Goal: Task Accomplishment & Management: Manage account settings

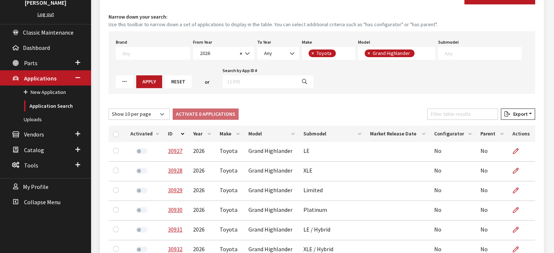
scroll to position [46, 0]
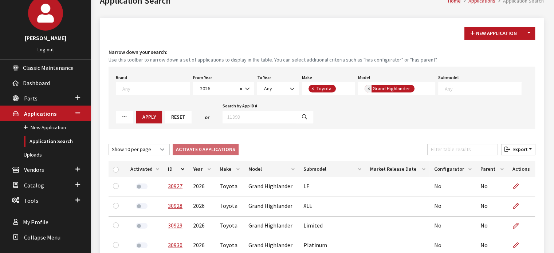
click at [367, 90] on span "×" at bounding box center [368, 88] width 3 height 7
select select
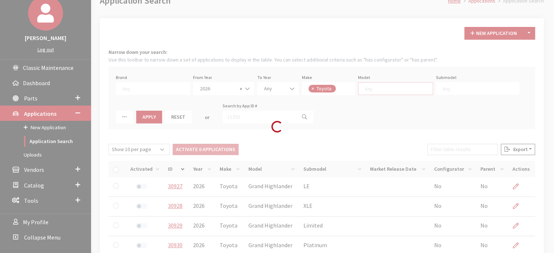
scroll to position [54, 0]
click at [362, 90] on div "Loading..." at bounding box center [277, 126] width 554 height 253
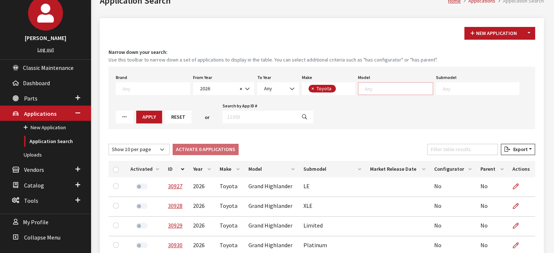
click at [374, 85] on textarea "Search" at bounding box center [398, 88] width 68 height 7
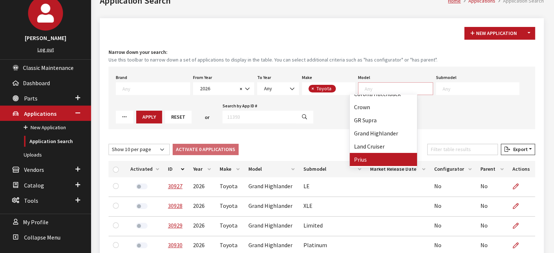
scroll to position [71, 0]
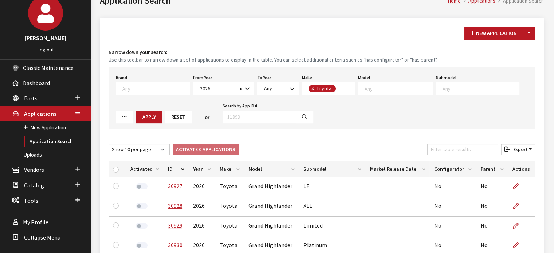
click at [165, 117] on button "Reset" at bounding box center [178, 117] width 27 height 13
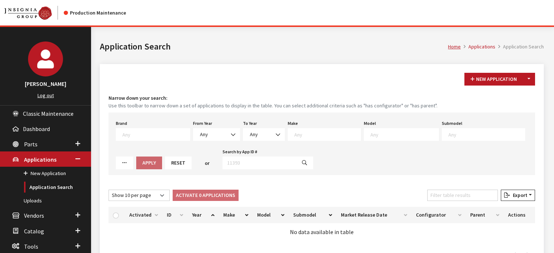
scroll to position [36, 0]
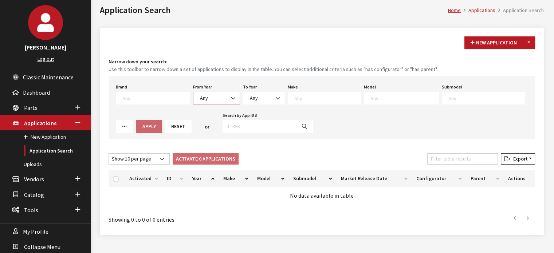
drag, startPoint x: 223, startPoint y: 96, endPoint x: 224, endPoint y: 101, distance: 5.1
click at [227, 96] on span at bounding box center [233, 98] width 12 height 12
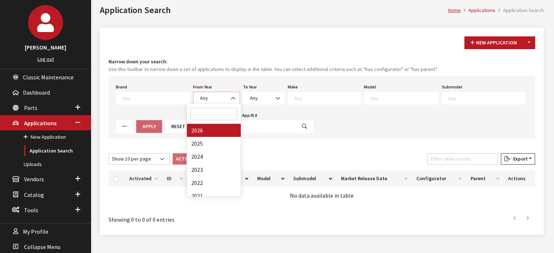
select select "2025"
select select
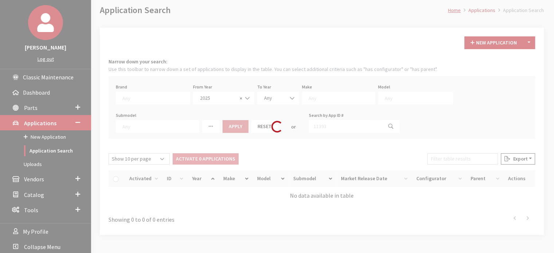
click at [307, 129] on div "Search by App ID #" at bounding box center [354, 121] width 94 height 23
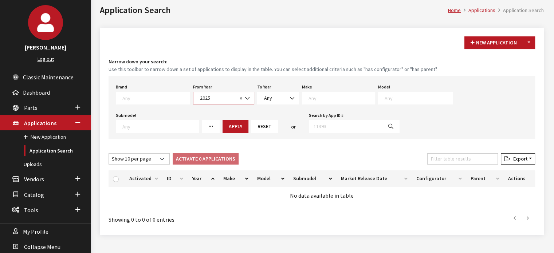
click at [241, 98] on span at bounding box center [247, 98] width 12 height 12
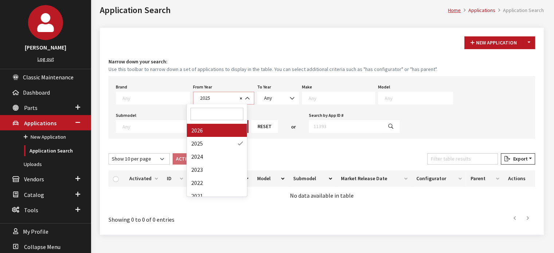
select select "2026"
select select
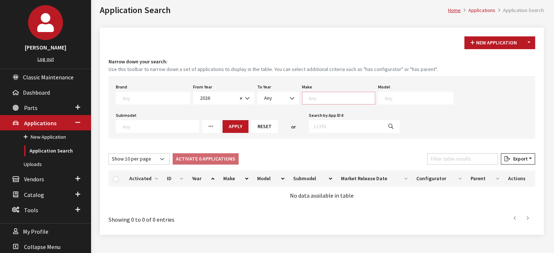
click at [308, 96] on textarea "Search" at bounding box center [341, 98] width 66 height 7
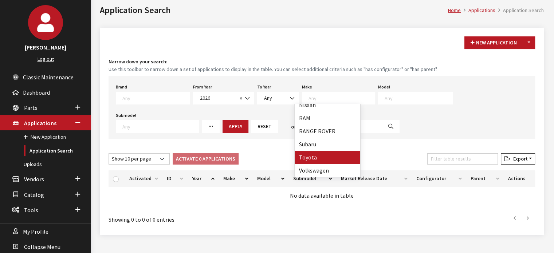
select select "20"
select select
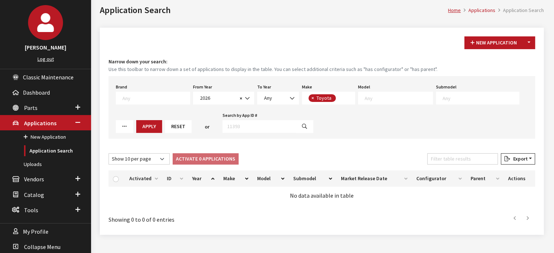
scroll to position [108, 0]
click at [374, 96] on textarea "Search" at bounding box center [398, 98] width 68 height 7
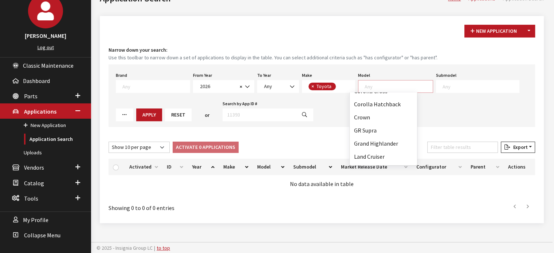
scroll to position [71, 0]
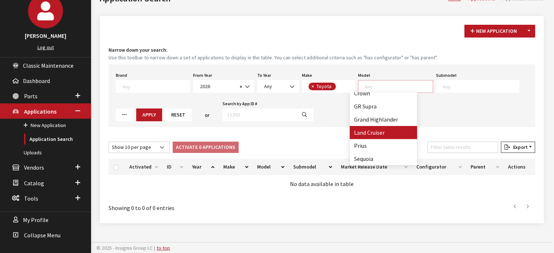
click at [362, 32] on div "New Application Toggle Dropdown New From Existing..." at bounding box center [321, 31] width 429 height 13
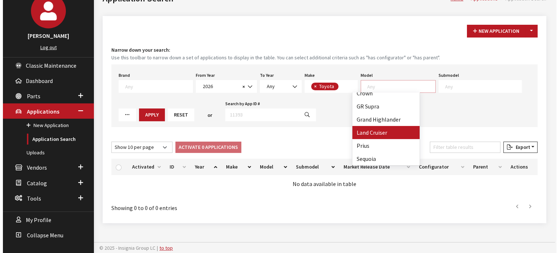
scroll to position [0, 0]
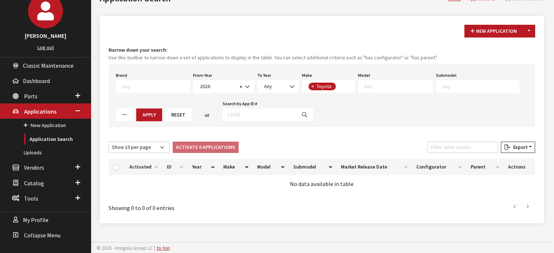
drag, startPoint x: 533, startPoint y: 21, endPoint x: 527, endPoint y: 30, distance: 10.9
click at [532, 21] on div "New Application Toggle Dropdown New From Existing... Narrow down your search: U…" at bounding box center [322, 119] width 444 height 207
click at [527, 30] on button "Toggle Dropdown" at bounding box center [528, 31] width 12 height 13
click at [516, 49] on button "New From Existing..." at bounding box center [503, 46] width 63 height 13
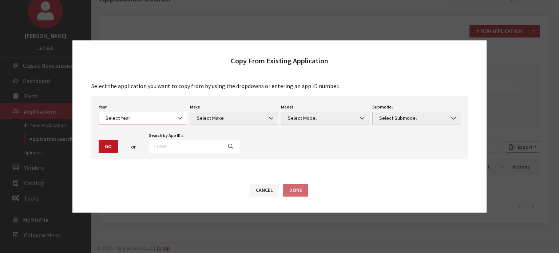
click at [154, 121] on span "Select Year" at bounding box center [142, 118] width 79 height 8
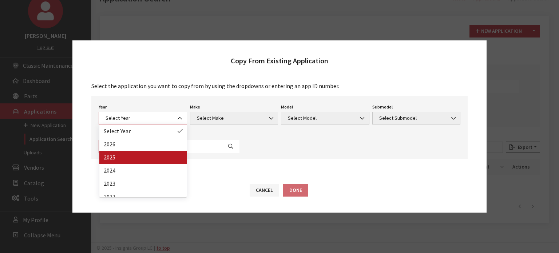
select select "43"
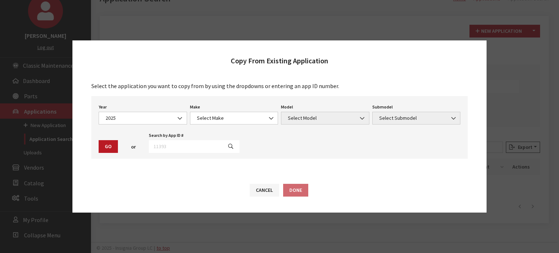
click at [202, 125] on div "Year Select Year 2026 2025 2024 2023 2022 2021 2020 2019 2018 2017 2016 2015 20…" at bounding box center [279, 127] width 376 height 63
click at [213, 111] on div "Make Select Make Acura Alfa Romeo ATV Audi BMW Buick Cadillac Chevrolet Chrysle…" at bounding box center [234, 113] width 91 height 23
click at [215, 116] on span "Select Make" at bounding box center [234, 118] width 79 height 8
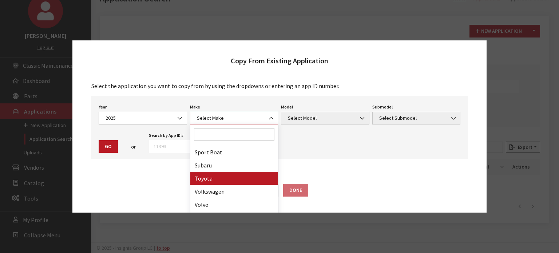
scroll to position [451, 0]
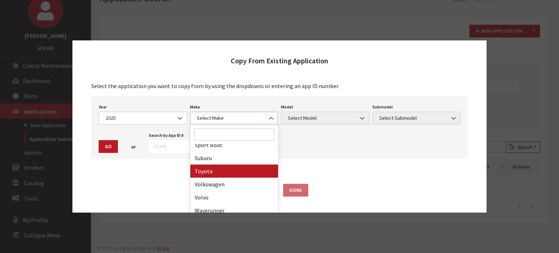
select select "20"
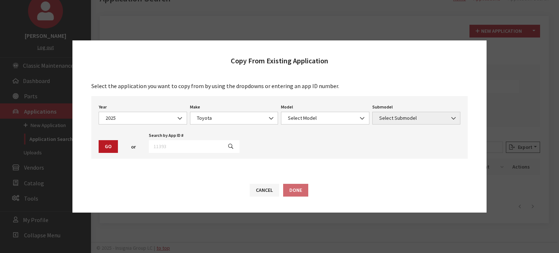
drag, startPoint x: 320, startPoint y: 136, endPoint x: 301, endPoint y: 105, distance: 36.1
click at [320, 135] on div "Year Select Year 2026 2025 2024 2023 2022 2021 2020 2019 2018 2017 2016 2015 20…" at bounding box center [279, 127] width 376 height 63
click at [301, 104] on div "Model Select Model 4Runner bZ4X Camry Corolla Corolla Cross Corolla Hatchback C…" at bounding box center [325, 113] width 91 height 23
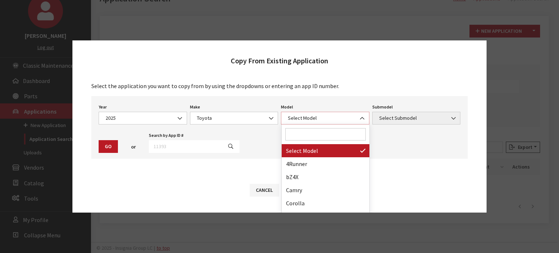
drag, startPoint x: 302, startPoint y: 115, endPoint x: 308, endPoint y: 128, distance: 14.0
click at [302, 115] on span "Select Model" at bounding box center [325, 118] width 79 height 8
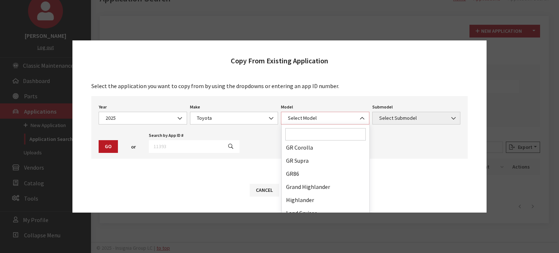
scroll to position [202, 0]
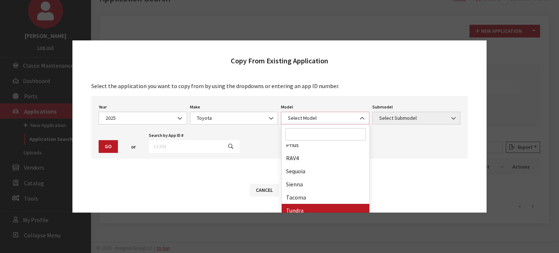
select select "247"
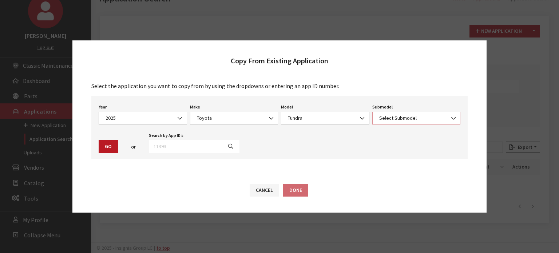
click at [403, 118] on span "Select Submodel" at bounding box center [416, 118] width 79 height 8
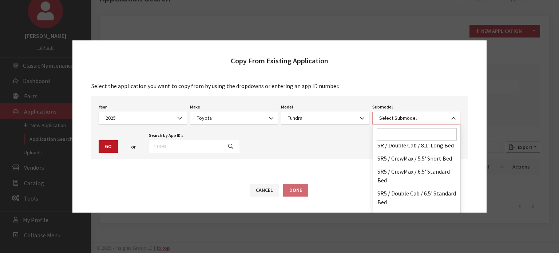
scroll to position [390, 0]
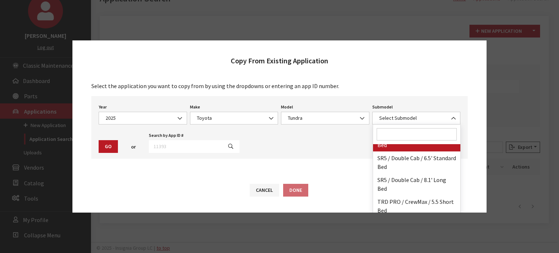
click at [391, 131] on input "Search" at bounding box center [417, 134] width 80 height 12
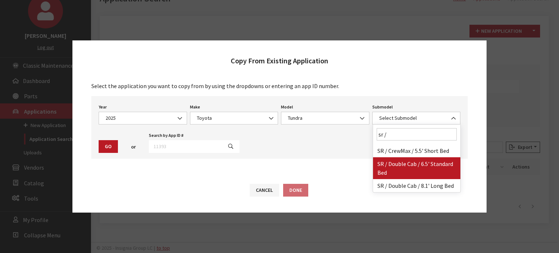
type input "sr /"
select select "3212"
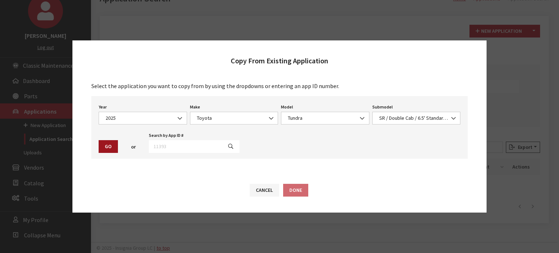
click at [112, 141] on button "Go" at bounding box center [108, 146] width 19 height 13
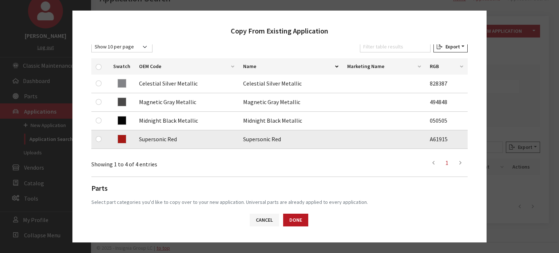
scroll to position [109, 0]
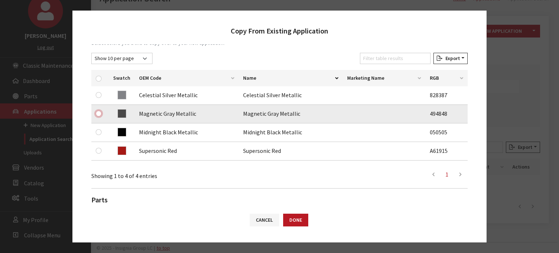
click at [98, 115] on input "checkbox" at bounding box center [99, 114] width 6 height 6
checkbox input "true"
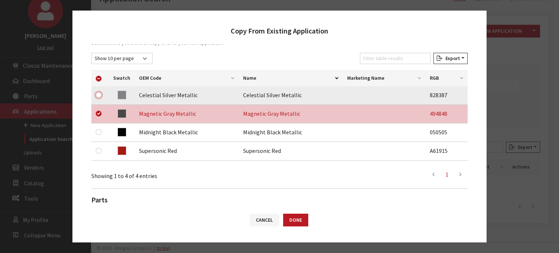
click at [99, 96] on input "checkbox" at bounding box center [99, 95] width 6 height 6
checkbox input "true"
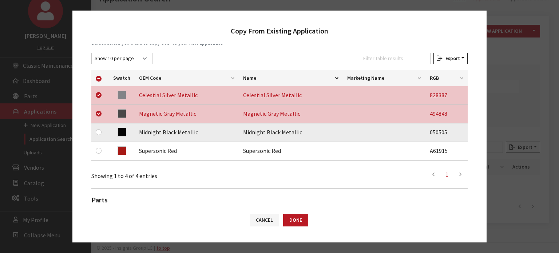
click at [98, 126] on td at bounding box center [99, 132] width 17 height 19
drag, startPoint x: 98, startPoint y: 129, endPoint x: 99, endPoint y: 134, distance: 5.3
click at [98, 129] on input "checkbox" at bounding box center [99, 132] width 6 height 6
checkbox input "true"
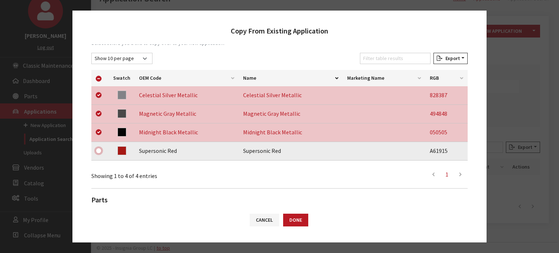
click at [99, 148] on input "checkbox" at bounding box center [99, 151] width 6 height 6
checkbox input "true"
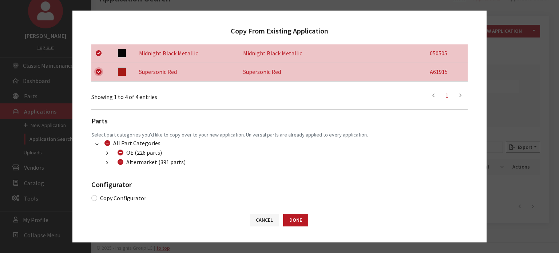
scroll to position [193, 0]
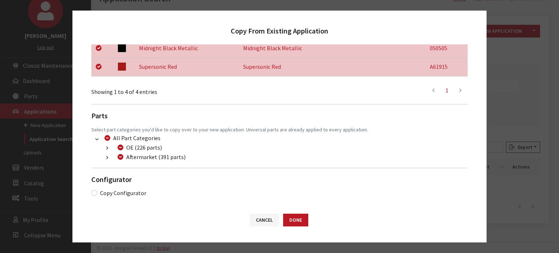
click at [110, 159] on button "button" at bounding box center [107, 158] width 14 height 8
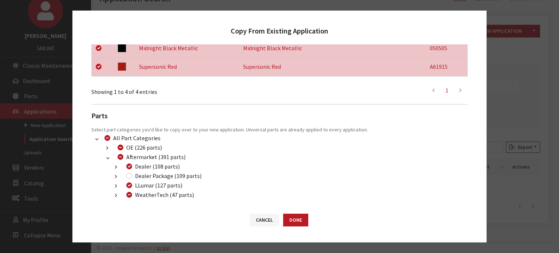
click at [125, 179] on div "Dealer Package (109 parts)" at bounding box center [163, 175] width 78 height 9
click at [128, 174] on input "Dealer Package (109 parts)" at bounding box center [129, 176] width 6 height 6
checkbox input "true"
click at [127, 195] on input "WeatherTech (47 parts)" at bounding box center [129, 195] width 6 height 6
checkbox input "true"
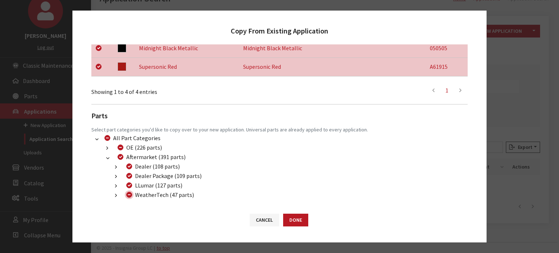
checkbox input "true"
click at [127, 195] on input "WeatherTech (47 parts)" at bounding box center [129, 195] width 6 height 6
checkbox input "false"
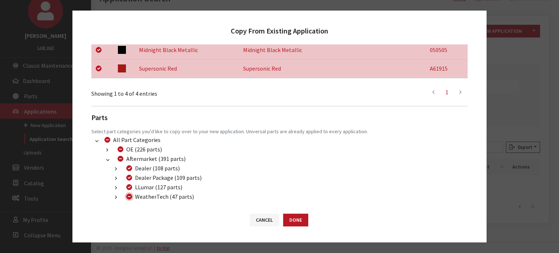
scroll to position [122, 0]
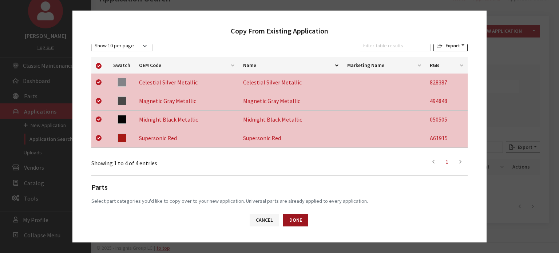
click at [295, 217] on button "Done" at bounding box center [295, 220] width 25 height 13
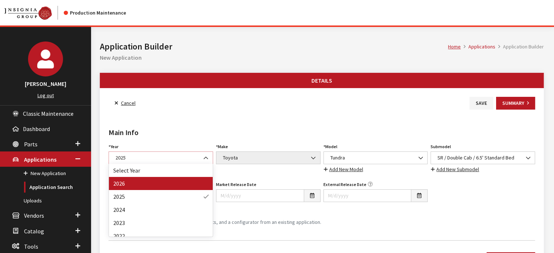
select select "44"
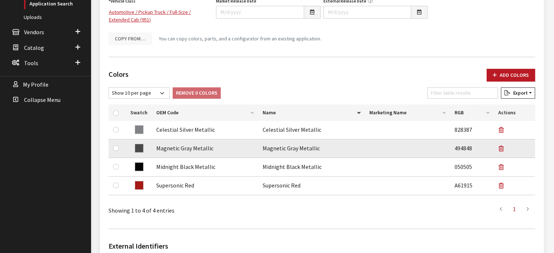
scroll to position [218, 0]
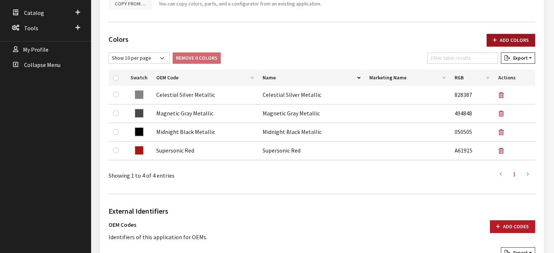
click at [513, 43] on button "Add Colors" at bounding box center [510, 40] width 48 height 13
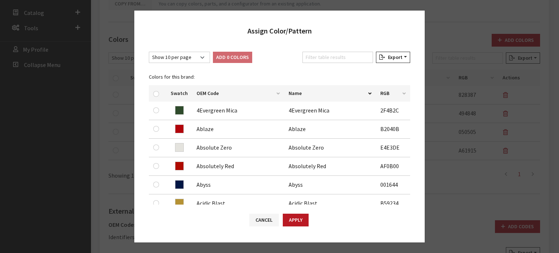
click at [315, 47] on div "Show 10 per page Show 25 per page Show 50 per page Show 100 per page Show 1000 …" at bounding box center [279, 124] width 291 height 160
click at [312, 56] on input "Filter table results" at bounding box center [338, 57] width 71 height 11
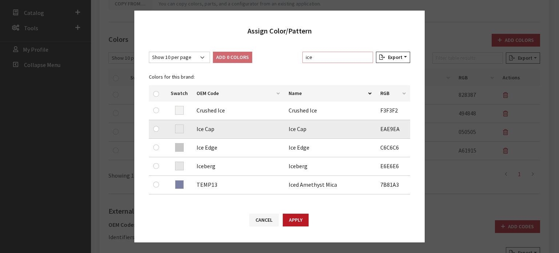
type input "ice"
click at [155, 132] on div at bounding box center [157, 129] width 9 height 9
click at [156, 130] on input "checkbox" at bounding box center [156, 129] width 6 height 6
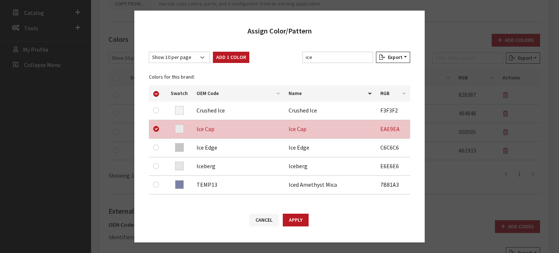
click at [239, 52] on button "Add 1 Color" at bounding box center [231, 57] width 36 height 11
checkbox input "false"
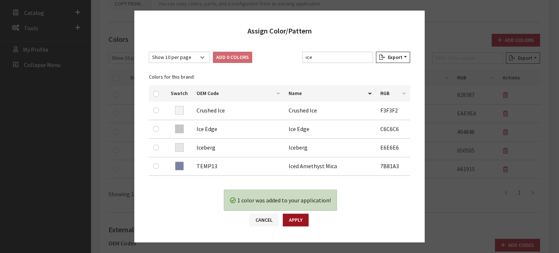
click at [306, 217] on button "Apply" at bounding box center [296, 220] width 26 height 13
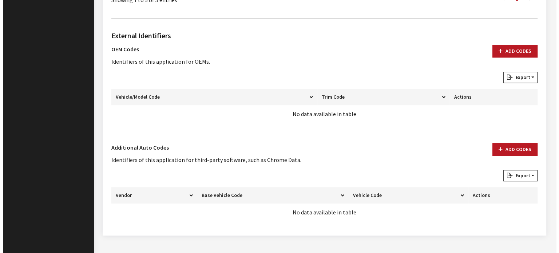
scroll to position [424, 0]
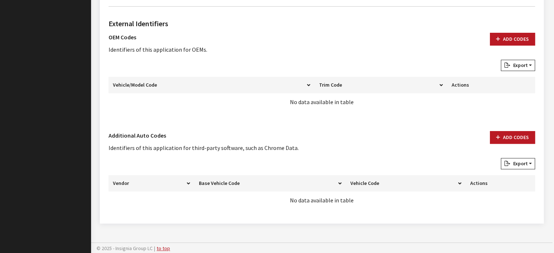
click at [522, 130] on div "External Identifiers OEM Codes Identifiers of this application for OEMs. Add Co…" at bounding box center [321, 113] width 429 height 202
click at [520, 137] on button "Add Codes" at bounding box center [512, 137] width 45 height 13
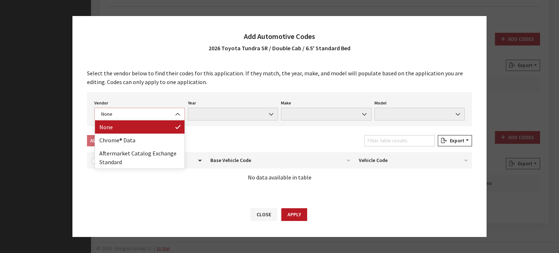
click at [153, 112] on span "None" at bounding box center [139, 114] width 81 height 8
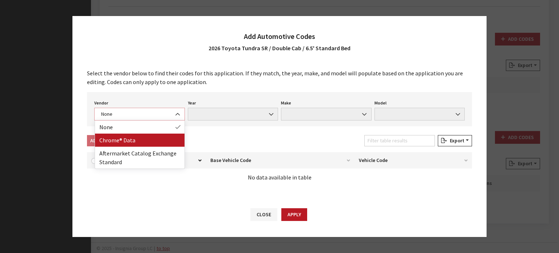
select select "4"
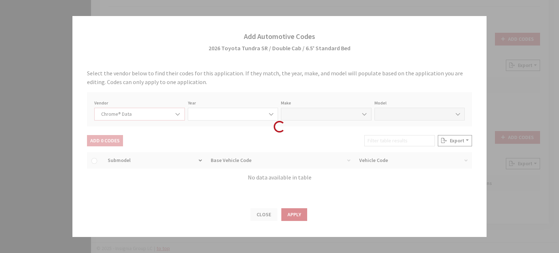
select select "2026"
select select "39"
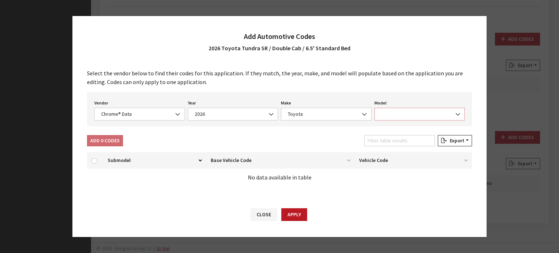
click at [426, 112] on span at bounding box center [420, 114] width 91 height 13
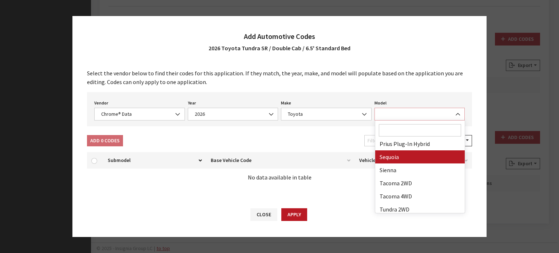
scroll to position [189, 0]
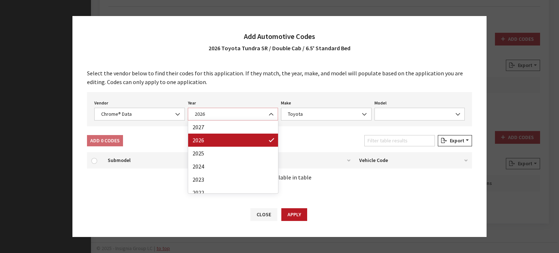
click at [217, 121] on span "2026" at bounding box center [233, 114] width 91 height 13
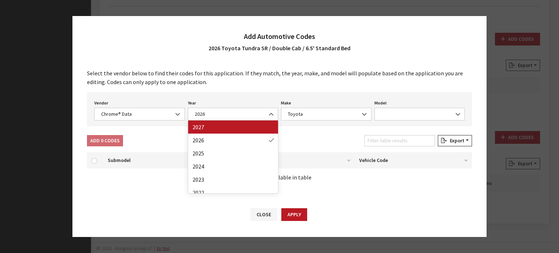
click at [246, 90] on div "Select the vendor below to find their codes for this application. If they match…" at bounding box center [279, 131] width 414 height 138
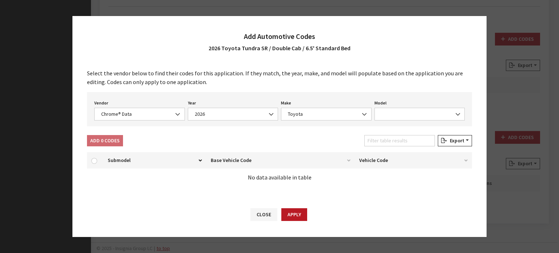
click at [405, 107] on div "Model None 4Runner bZ Camry Corolla Corolla Cross Corolla Hatchback Crown Crown…" at bounding box center [420, 109] width 94 height 23
click at [409, 115] on span at bounding box center [420, 114] width 91 height 13
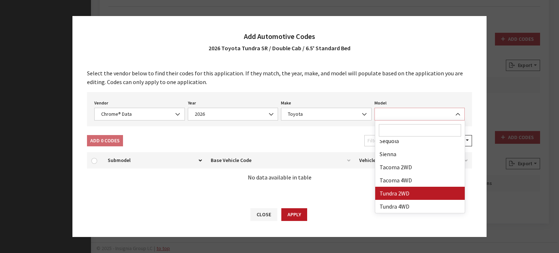
select select "71806"
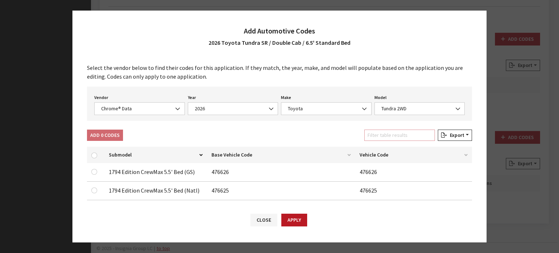
drag, startPoint x: 399, startPoint y: 132, endPoint x: 401, endPoint y: 136, distance: 4.9
click at [401, 136] on input "Filter table results" at bounding box center [399, 135] width 71 height 11
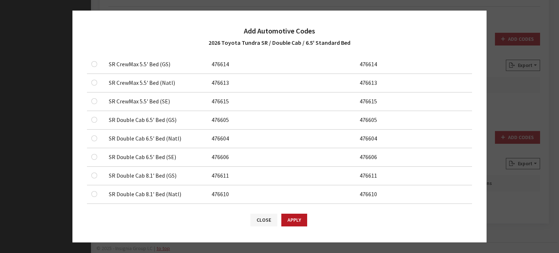
scroll to position [109, 0]
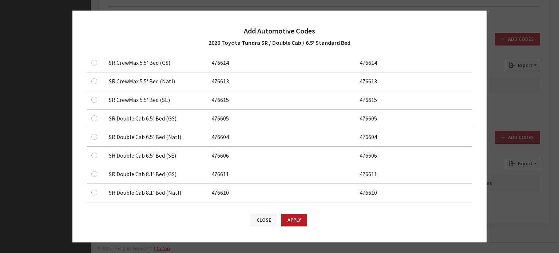
type input "sr d"
click at [90, 116] on td at bounding box center [95, 119] width 17 height 19
click at [92, 118] on input "checkbox" at bounding box center [94, 118] width 6 height 6
checkbox input "true"
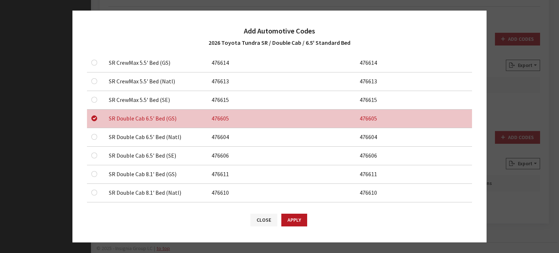
click at [94, 142] on td at bounding box center [95, 137] width 17 height 19
click at [95, 138] on input "checkbox" at bounding box center [94, 137] width 6 height 6
checkbox input "true"
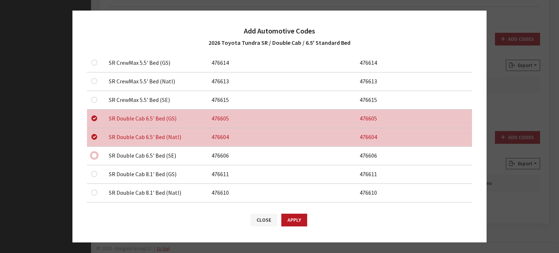
click at [95, 156] on input "checkbox" at bounding box center [94, 156] width 6 height 6
checkbox input "true"
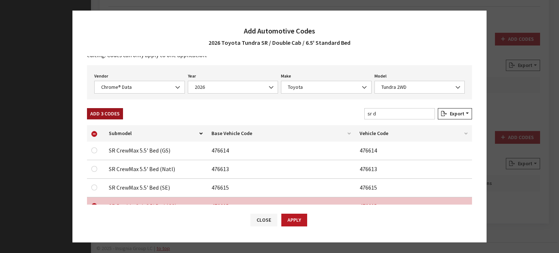
scroll to position [0, 0]
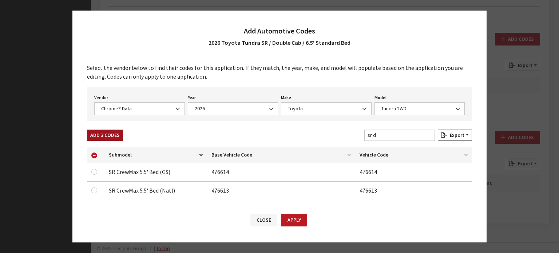
click at [108, 136] on button "Add 3 Codes" at bounding box center [105, 135] width 36 height 11
checkbox input "false"
click at [380, 111] on span "Tundra 2WD" at bounding box center [419, 109] width 81 height 8
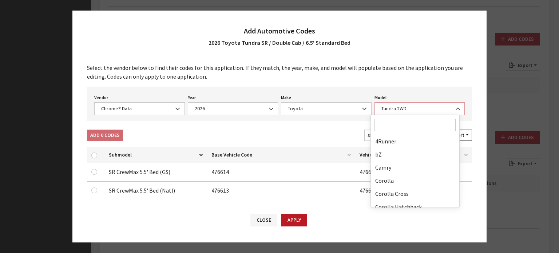
scroll to position [189, 0]
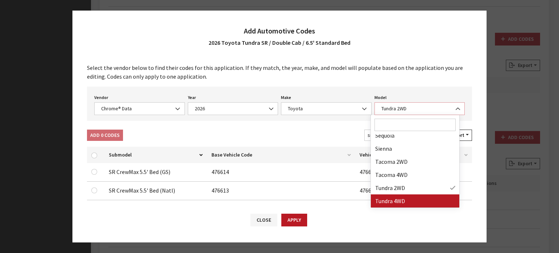
select select "71703"
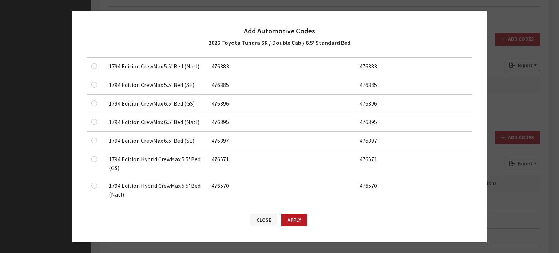
scroll to position [0, 0]
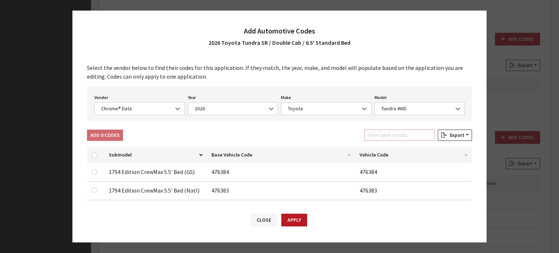
click at [408, 137] on input "Filter table results" at bounding box center [399, 135] width 71 height 11
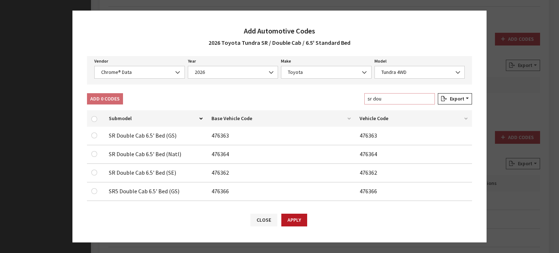
type input "sr dou"
click at [94, 133] on input "checkbox" at bounding box center [94, 136] width 6 height 6
checkbox input "true"
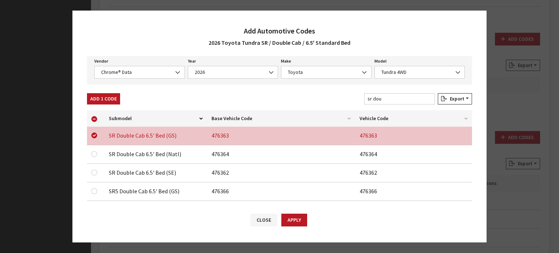
click at [92, 149] on td at bounding box center [95, 154] width 17 height 19
click at [92, 152] on input "checkbox" at bounding box center [94, 154] width 6 height 6
checkbox input "true"
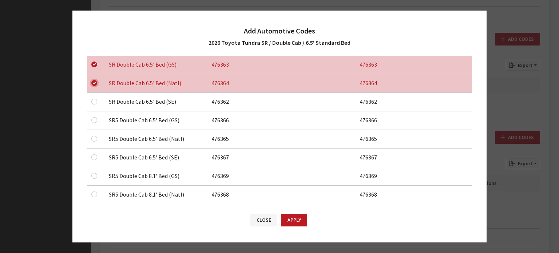
scroll to position [109, 0]
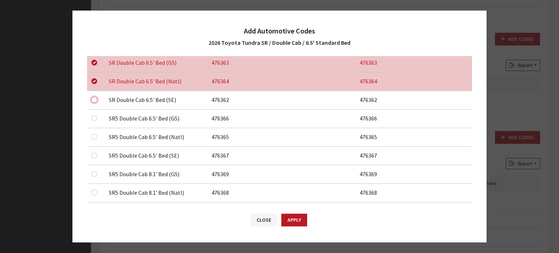
click at [92, 99] on input "checkbox" at bounding box center [94, 100] width 6 height 6
checkbox input "true"
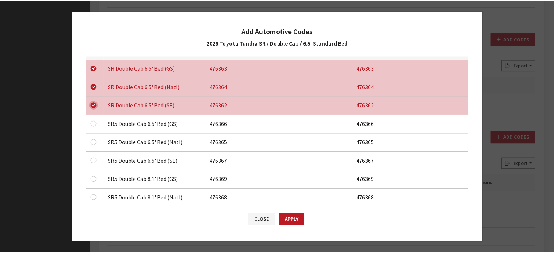
scroll to position [64, 0]
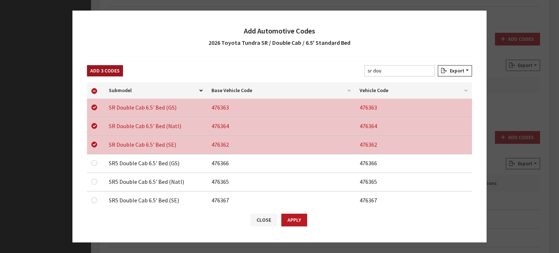
click at [114, 72] on button "Add 3 Codes" at bounding box center [105, 70] width 36 height 11
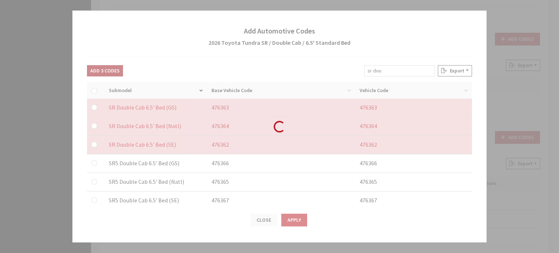
checkbox input "false"
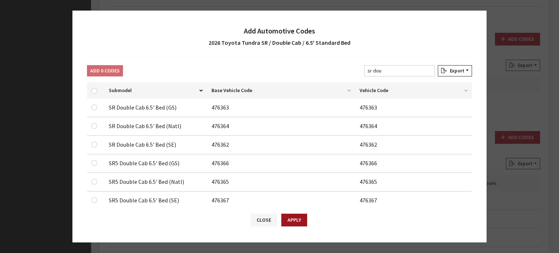
click at [306, 224] on button "Apply" at bounding box center [294, 220] width 26 height 13
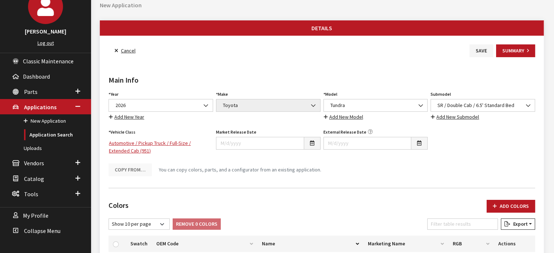
scroll to position [0, 0]
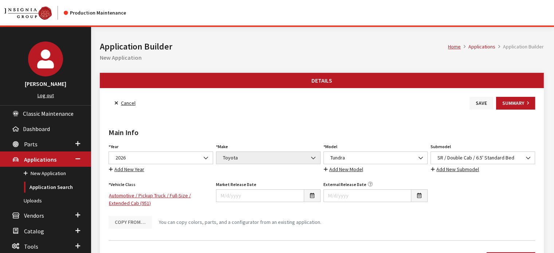
click at [477, 103] on button "Save" at bounding box center [481, 103] width 24 height 13
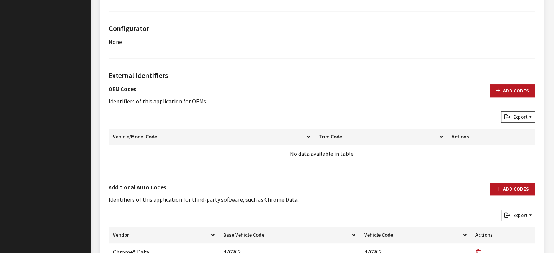
scroll to position [437, 0]
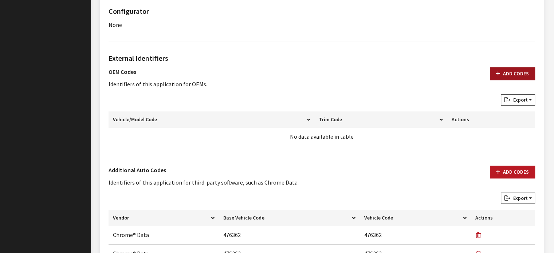
click at [525, 68] on button "Add Codes" at bounding box center [512, 73] width 45 height 13
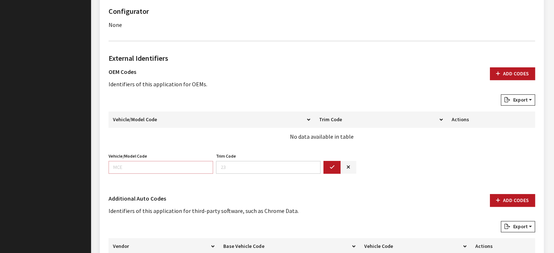
click at [163, 166] on input "Vehicle/Model Code" at bounding box center [160, 167] width 104 height 13
type input "8242"
click at [334, 166] on button "button" at bounding box center [331, 167] width 17 height 13
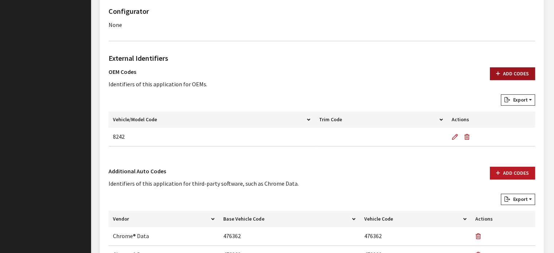
click at [517, 67] on button "Add Codes" at bounding box center [512, 73] width 45 height 13
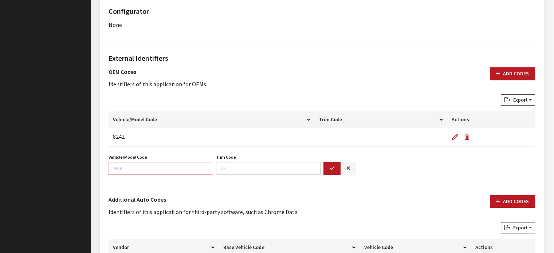
click at [145, 173] on input "Vehicle/Model Code" at bounding box center [160, 168] width 104 height 13
type input "8342"
click at [335, 169] on button "button" at bounding box center [331, 168] width 17 height 13
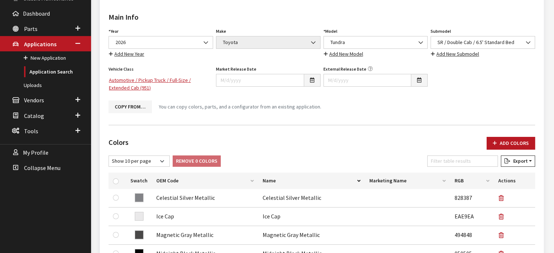
scroll to position [0, 0]
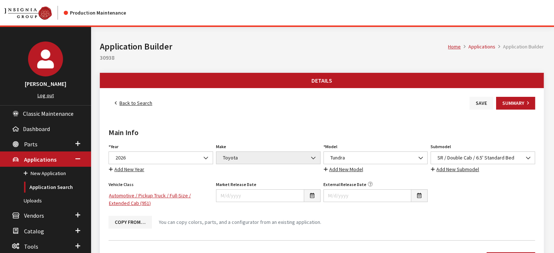
click at [479, 99] on button "Save" at bounding box center [481, 103] width 24 height 13
click at [139, 106] on link "Back to Search" at bounding box center [133, 103] width 50 height 13
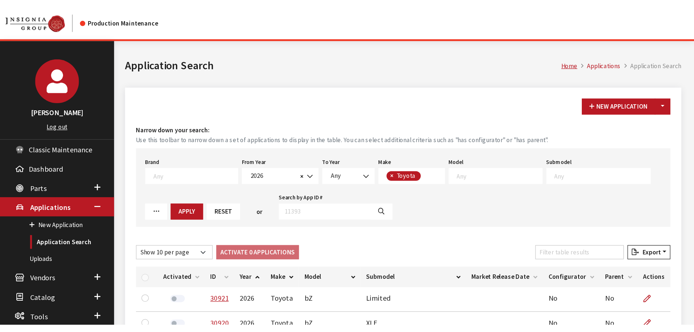
scroll to position [99, 0]
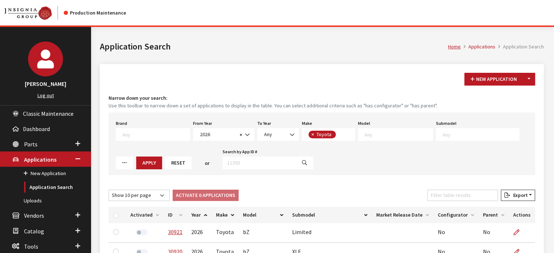
click at [534, 77] on div "New Application Toggle Dropdown New From Existing..." at bounding box center [500, 79] width 74 height 13
click at [528, 78] on button "Toggle Dropdown" at bounding box center [528, 79] width 12 height 13
click at [510, 97] on button "New From Existing..." at bounding box center [503, 94] width 63 height 13
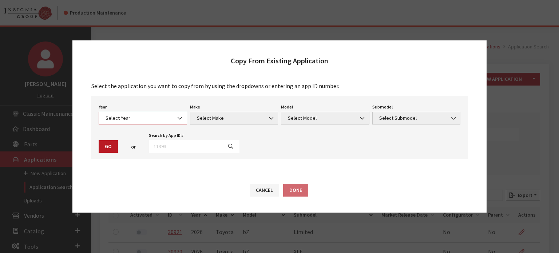
click at [169, 113] on span "Select Year" at bounding box center [143, 118] width 88 height 13
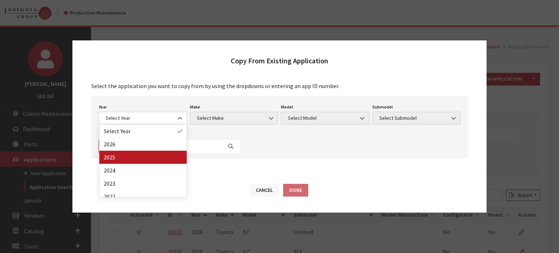
click at [269, 194] on button "Cancel" at bounding box center [264, 190] width 29 height 13
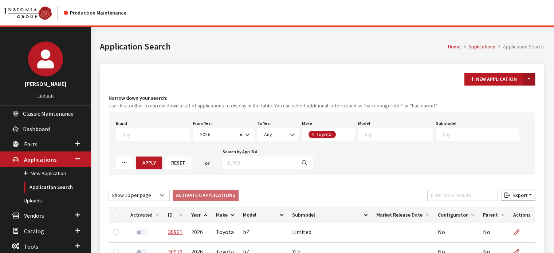
click at [527, 76] on button "Toggle Dropdown" at bounding box center [528, 79] width 12 height 13
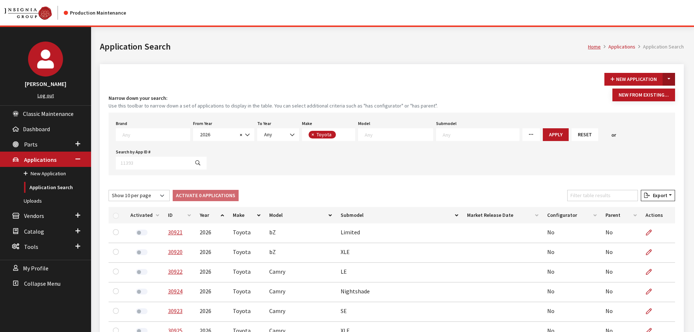
scroll to position [99, 0]
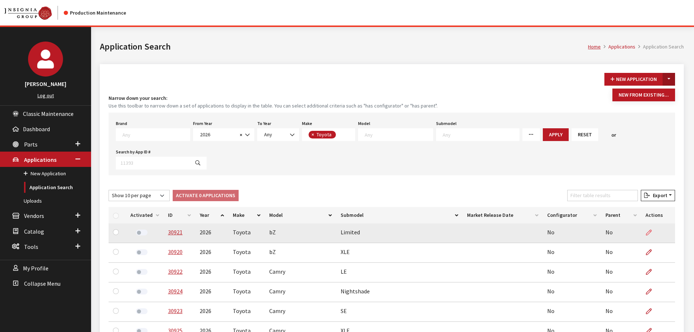
click at [553, 234] on icon at bounding box center [648, 233] width 6 height 6
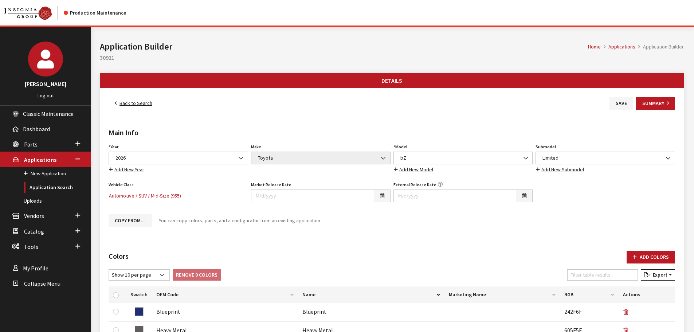
click at [141, 102] on link "Back to Search" at bounding box center [133, 103] width 50 height 13
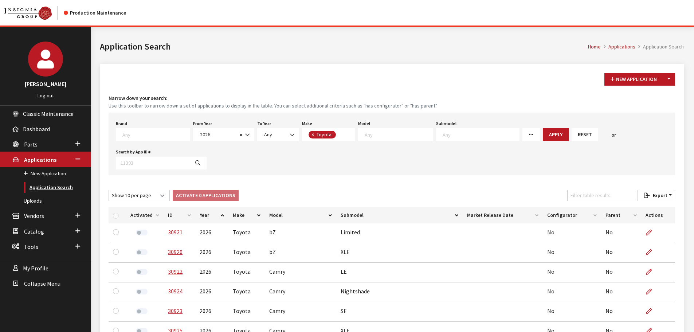
scroll to position [102, 0]
click at [674, 77] on button "Toggle Dropdown" at bounding box center [668, 79] width 12 height 13
click at [41, 187] on link "Application Search" at bounding box center [45, 187] width 91 height 13
click at [571, 134] on button "Reset" at bounding box center [584, 134] width 27 height 13
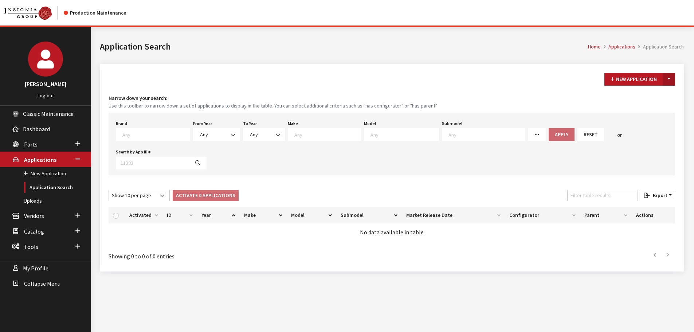
click at [671, 75] on button "Toggle Dropdown" at bounding box center [668, 79] width 12 height 13
click at [636, 76] on button "New Application" at bounding box center [633, 79] width 59 height 13
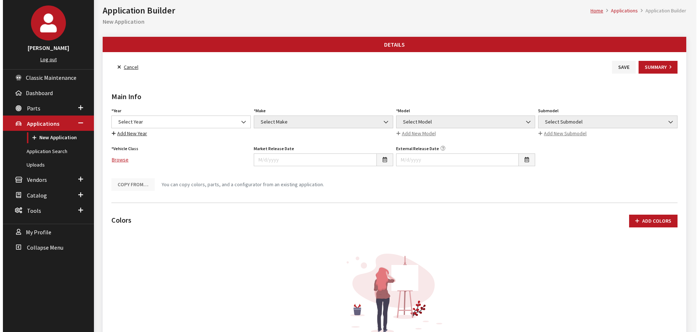
scroll to position [36, 0]
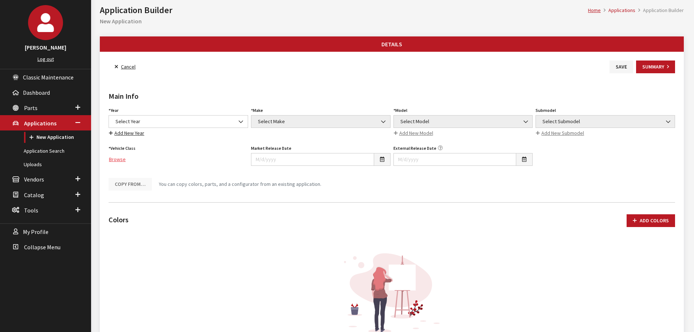
click at [118, 160] on link "Browse" at bounding box center [177, 159] width 139 height 13
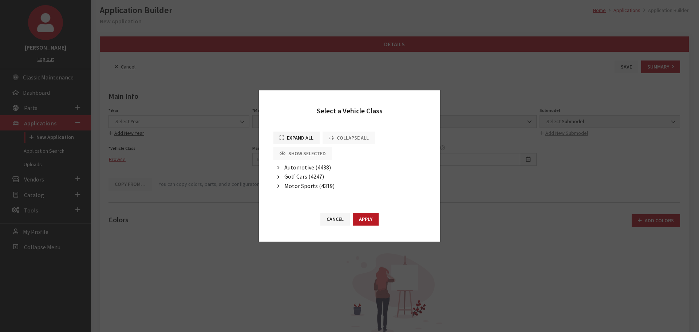
click at [279, 166] on icon "button" at bounding box center [278, 167] width 2 height 5
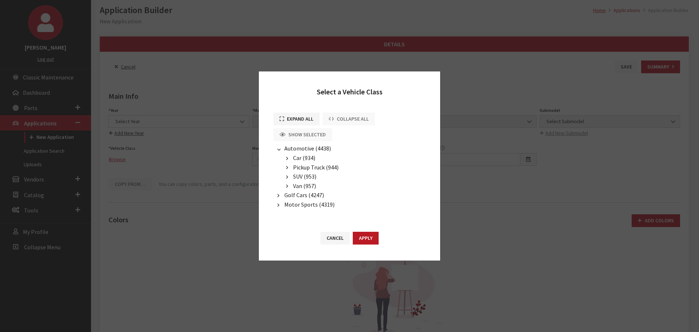
click at [281, 156] on ul "Car (934) Coupe (935) Convertible (937) Hard-Top (936) Hatchback (1018) Sedan (…" at bounding box center [349, 171] width 152 height 37
click at [285, 156] on button "button" at bounding box center [287, 158] width 10 height 8
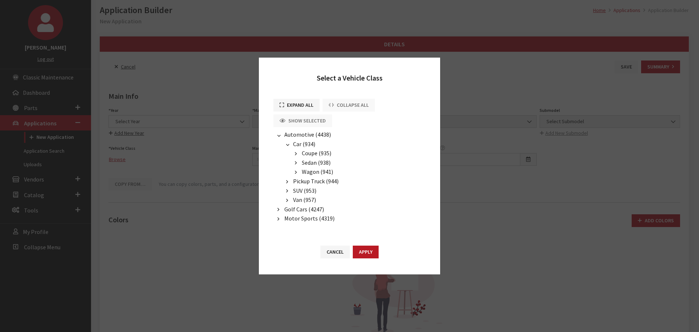
click at [297, 151] on button "button" at bounding box center [296, 154] width 10 height 8
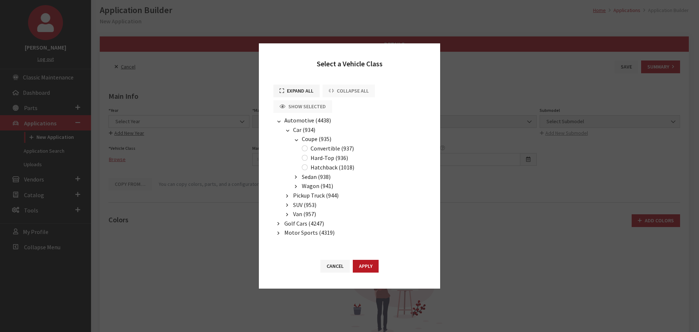
click at [297, 175] on button "button" at bounding box center [296, 177] width 10 height 8
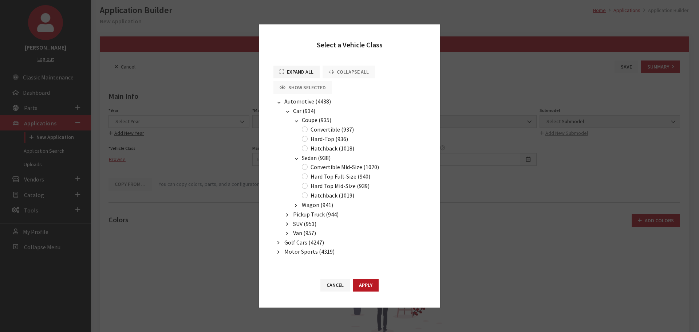
click at [296, 204] on icon "button" at bounding box center [296, 205] width 2 height 5
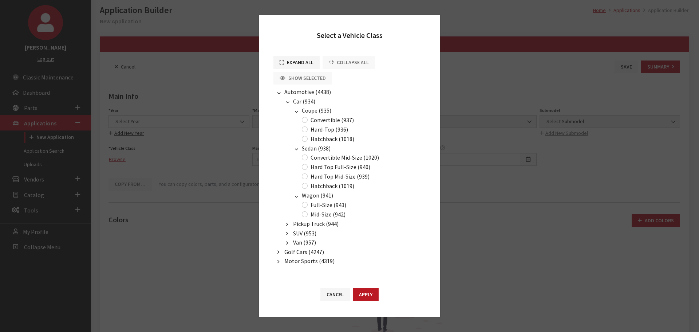
click at [287, 224] on icon "button" at bounding box center [287, 224] width 2 height 5
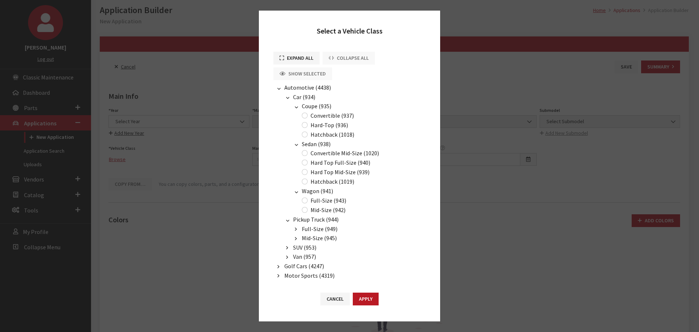
click at [296, 230] on icon "button" at bounding box center [296, 229] width 2 height 5
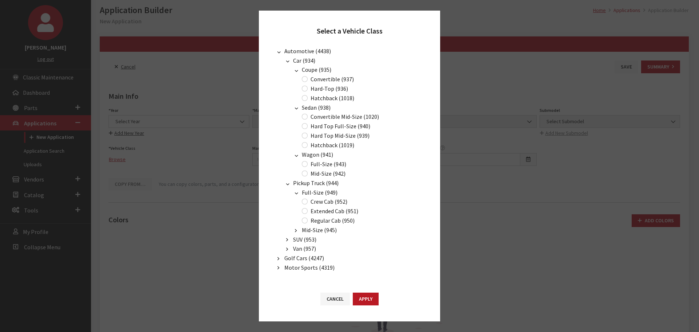
click at [288, 185] on button "button" at bounding box center [287, 183] width 10 height 8
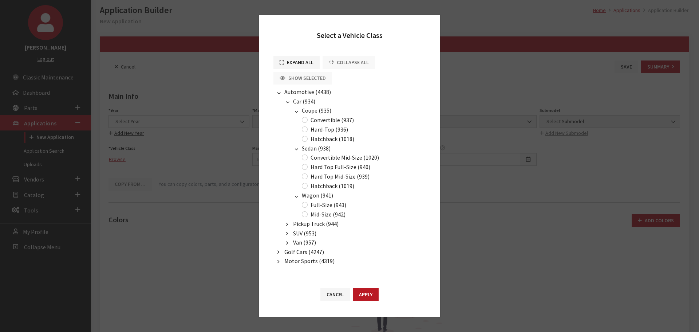
scroll to position [0, 0]
click at [288, 233] on button "button" at bounding box center [287, 233] width 10 height 8
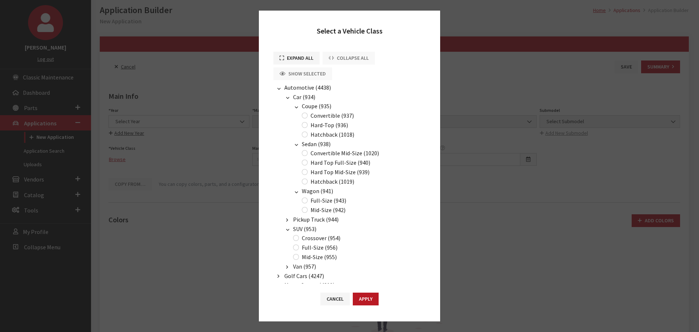
click at [285, 264] on button "button" at bounding box center [287, 267] width 10 height 8
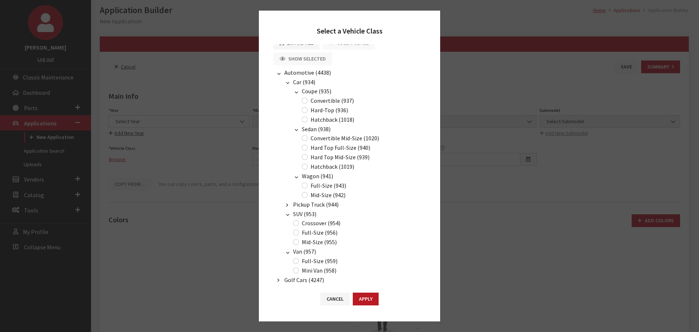
scroll to position [2, 0]
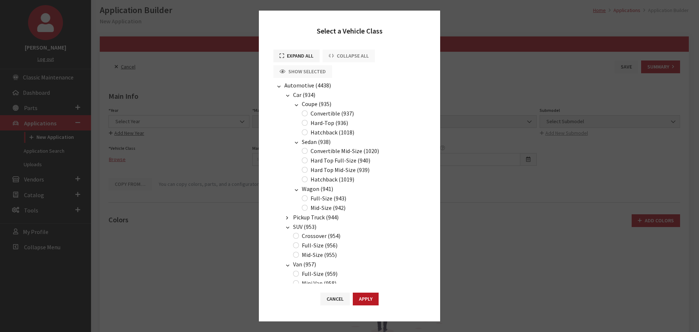
click at [288, 217] on icon "button" at bounding box center [287, 218] width 2 height 5
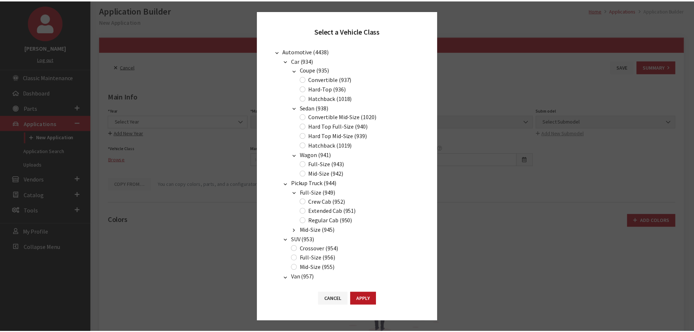
scroll to position [0, 0]
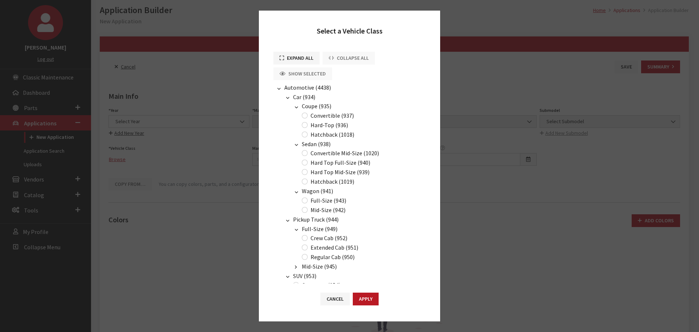
click at [295, 106] on icon "button" at bounding box center [295, 107] width 5 height 2
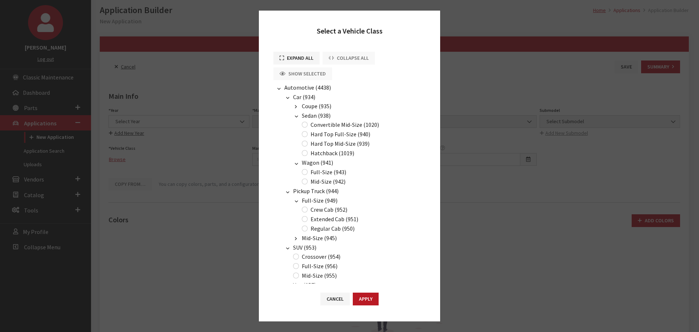
click at [291, 113] on button "button" at bounding box center [296, 116] width 10 height 8
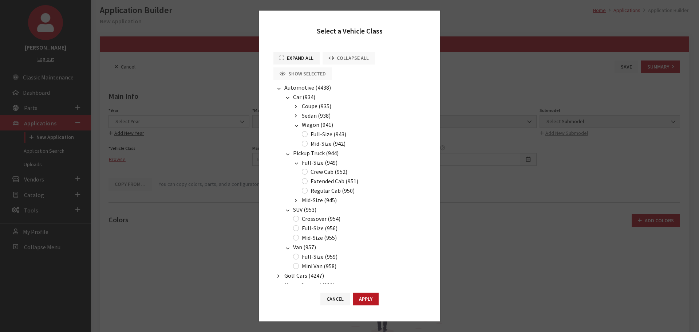
click at [295, 123] on button "button" at bounding box center [296, 125] width 10 height 8
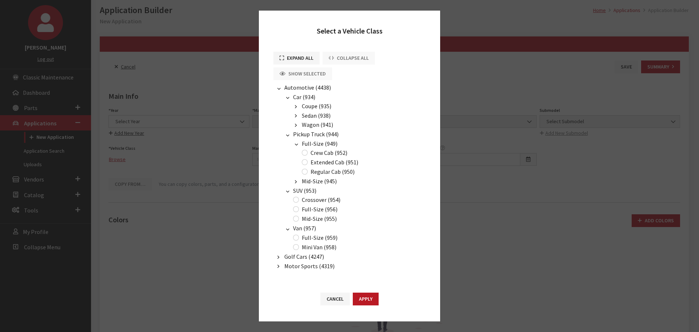
click at [296, 145] on button "button" at bounding box center [296, 144] width 10 height 8
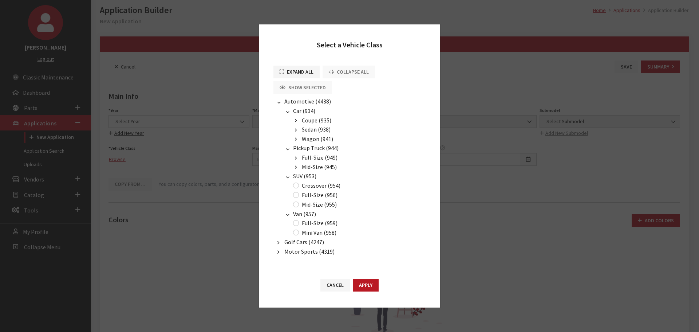
click at [285, 146] on button "button" at bounding box center [287, 149] width 10 height 8
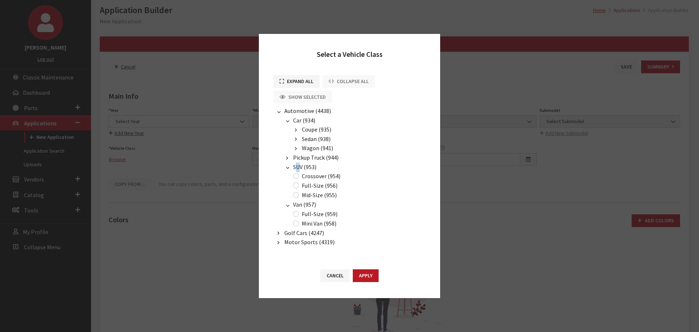
drag, startPoint x: 300, startPoint y: 171, endPoint x: 295, endPoint y: 169, distance: 5.7
click at [298, 170] on li "SUV (953) Crossover (954) Full-Size (956) Mid-Size (955)" at bounding box center [353, 181] width 143 height 38
click at [289, 171] on button "button" at bounding box center [287, 167] width 10 height 8
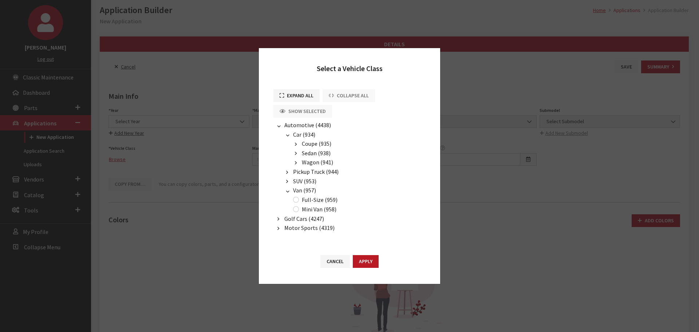
click at [286, 186] on li "Van (957) Full-Size (959) Mini Van (958)" at bounding box center [353, 200] width 143 height 28
click at [286, 192] on button "button" at bounding box center [287, 191] width 10 height 8
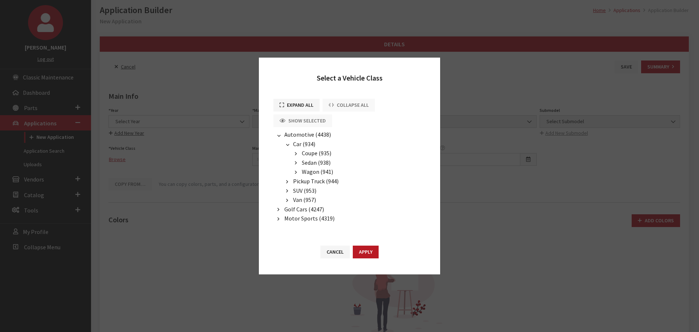
click at [294, 165] on button "button" at bounding box center [296, 163] width 10 height 8
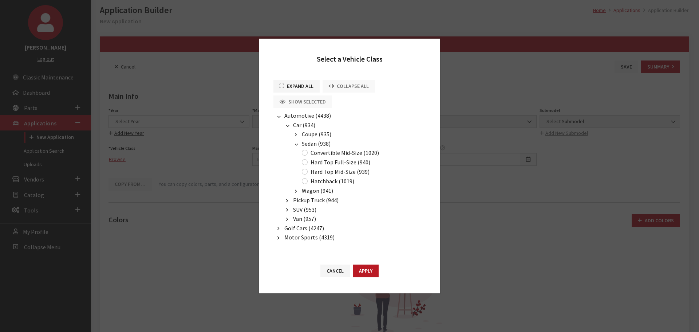
click at [338, 82] on div "Collapse All" at bounding box center [348, 88] width 55 height 16
click at [339, 84] on div "Collapse All" at bounding box center [348, 88] width 55 height 16
drag, startPoint x: 344, startPoint y: 275, endPoint x: 262, endPoint y: 250, distance: 86.0
click at [344, 275] on button "Cancel" at bounding box center [334, 270] width 29 height 13
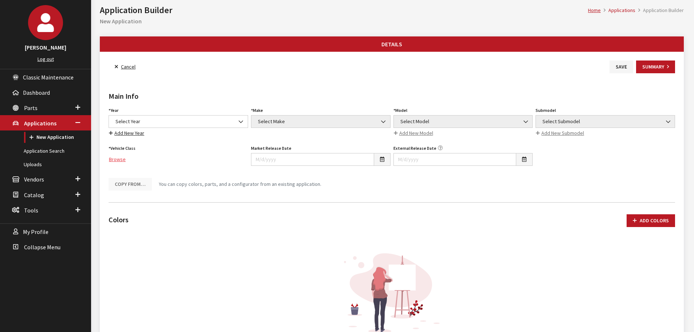
click at [113, 158] on link "Browse" at bounding box center [177, 159] width 139 height 13
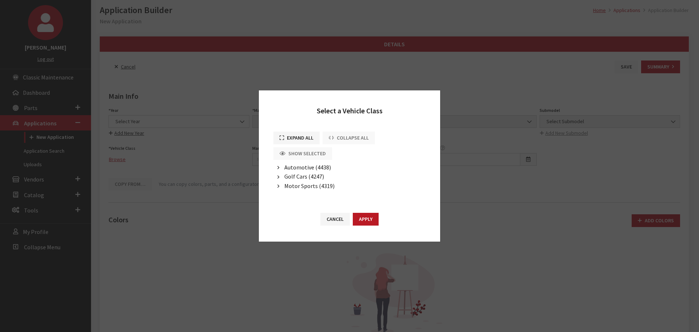
click at [292, 166] on span "Automotive (4438)" at bounding box center [307, 166] width 47 height 7
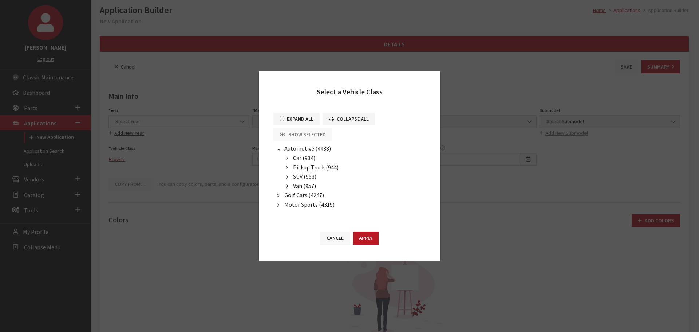
click at [334, 239] on button "Cancel" at bounding box center [334, 238] width 29 height 13
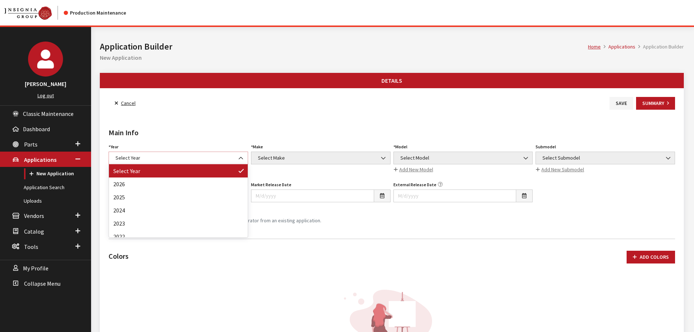
click at [157, 161] on span "Select Year" at bounding box center [178, 158] width 130 height 8
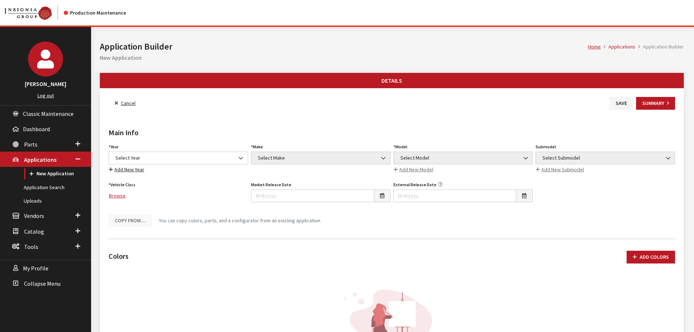
click at [181, 149] on div "Year Select Year 2026 2025 2024 2023 2022 2021 2020 2019 2018 2017 2016 2015 20…" at bounding box center [178, 158] width 142 height 32
click at [179, 157] on span "Select Year" at bounding box center [178, 158] width 130 height 8
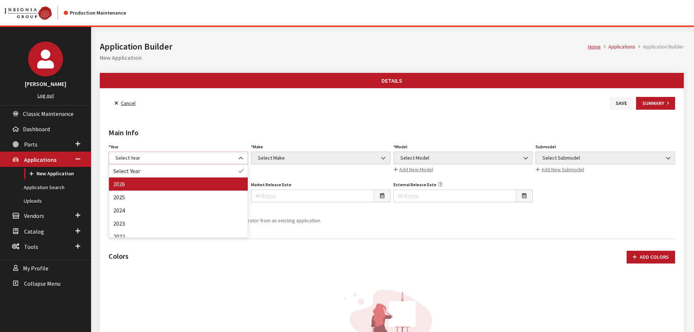
select select "44"
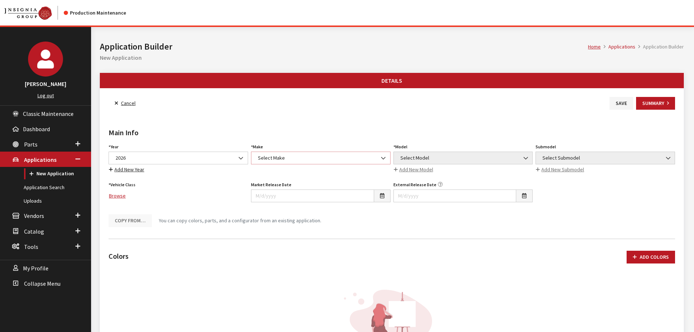
click at [299, 157] on span "Select Make" at bounding box center [321, 158] width 130 height 8
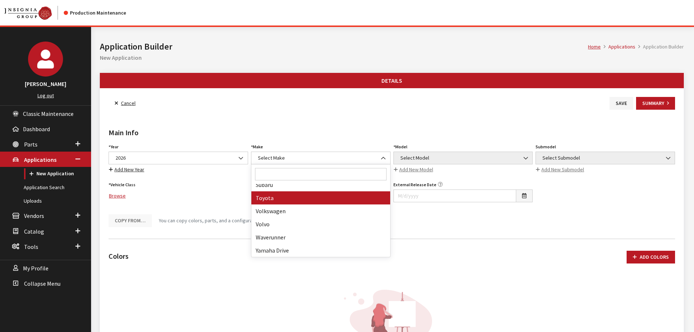
click at [193, 184] on div "Vehicle Class Browse Vehicle Class is required." at bounding box center [178, 193] width 142 height 28
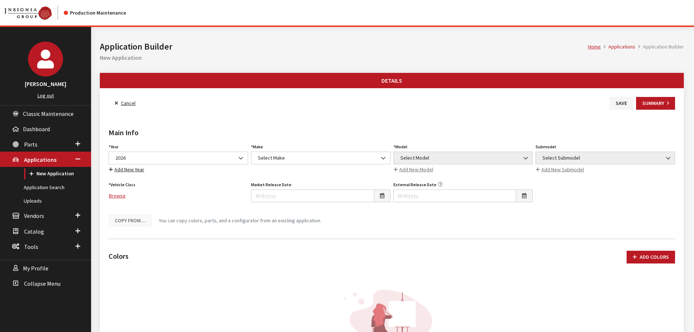
click at [121, 101] on link "Cancel" at bounding box center [124, 103] width 33 height 13
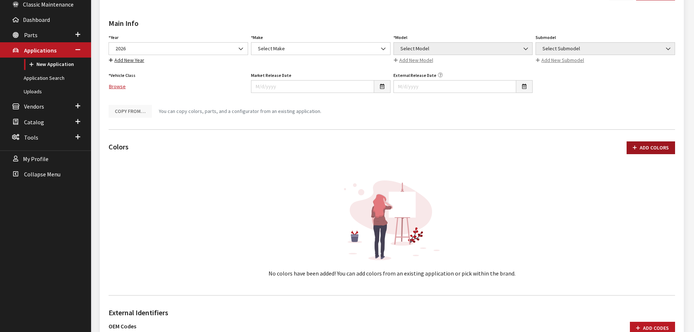
scroll to position [146, 0]
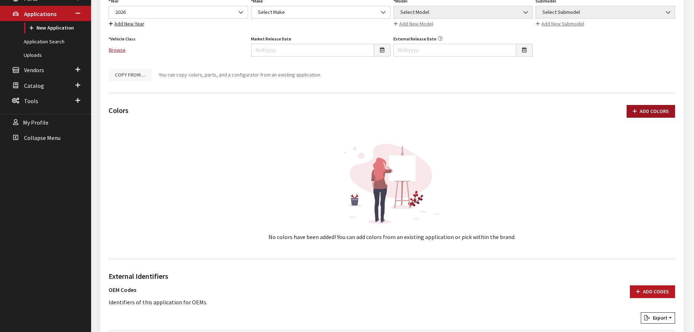
click at [647, 108] on button "Add Colors" at bounding box center [650, 111] width 48 height 13
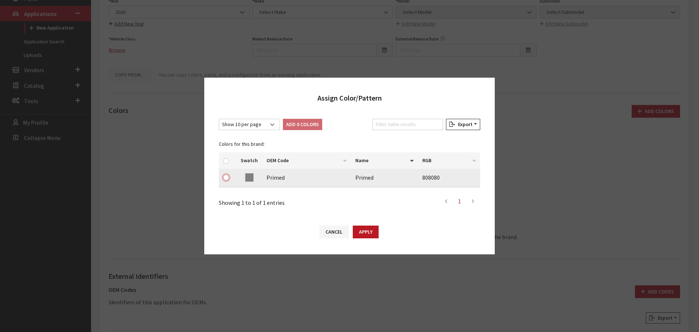
click at [228, 175] on input "checkbox" at bounding box center [226, 177] width 6 height 6
checkbox input "true"
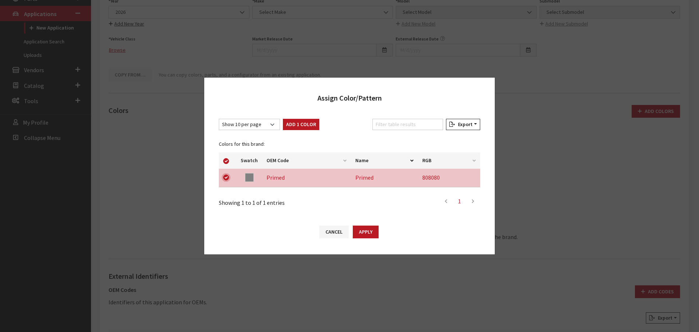
click at [227, 179] on input "checkbox" at bounding box center [226, 177] width 6 height 6
checkbox input "false"
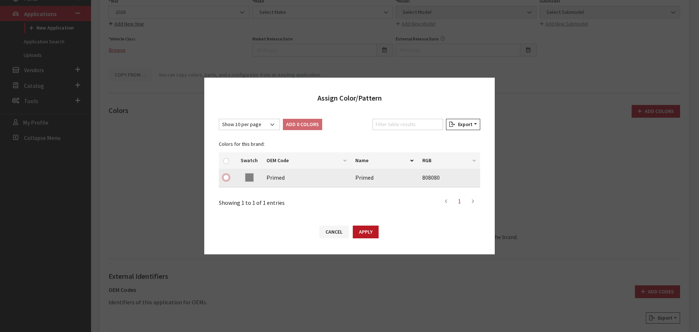
click at [227, 179] on input "checkbox" at bounding box center [226, 177] width 6 height 6
checkbox input "true"
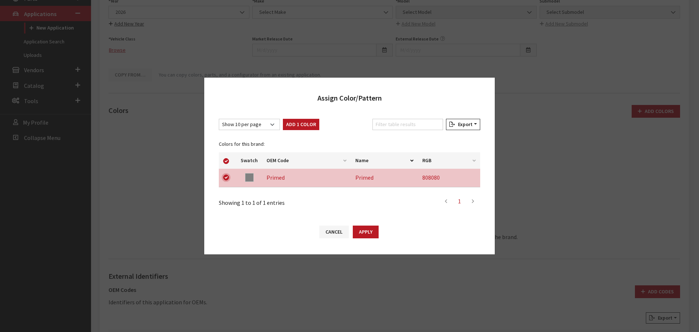
click at [227, 179] on input "checkbox" at bounding box center [226, 177] width 6 height 6
checkbox input "false"
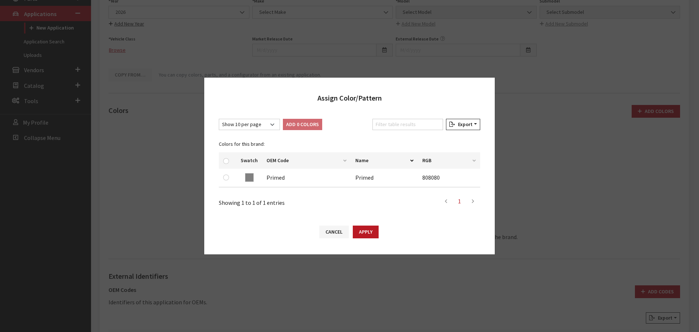
drag, startPoint x: 332, startPoint y: 229, endPoint x: 328, endPoint y: 233, distance: 5.7
click at [332, 229] on button "Cancel" at bounding box center [333, 231] width 29 height 13
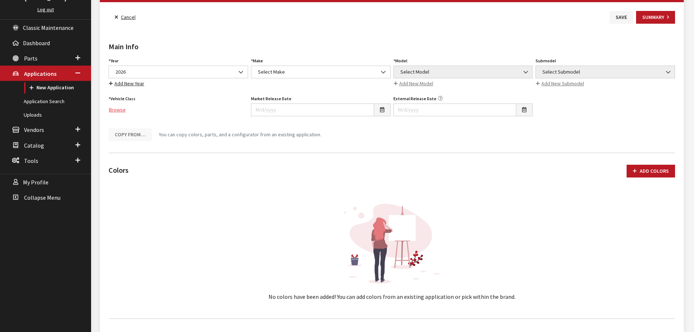
scroll to position [109, 0]
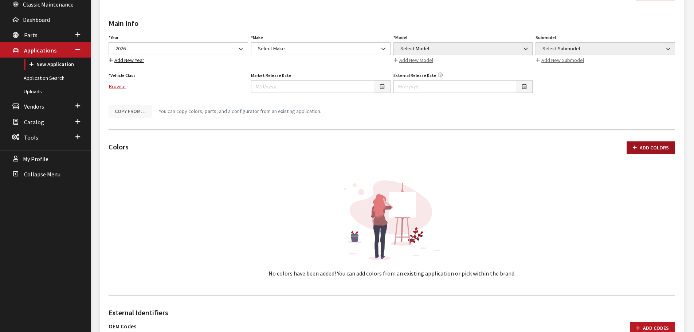
click at [670, 149] on button "Add Colors" at bounding box center [650, 147] width 48 height 13
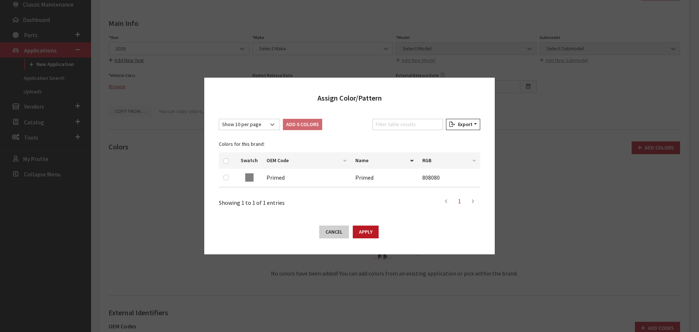
click at [333, 233] on button "Cancel" at bounding box center [333, 231] width 29 height 13
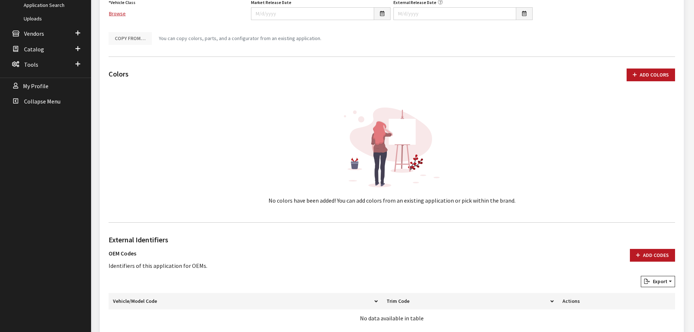
scroll to position [146, 0]
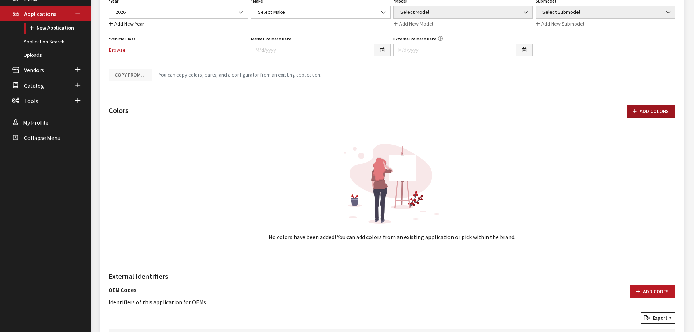
click at [658, 115] on button "Add Colors" at bounding box center [650, 111] width 48 height 13
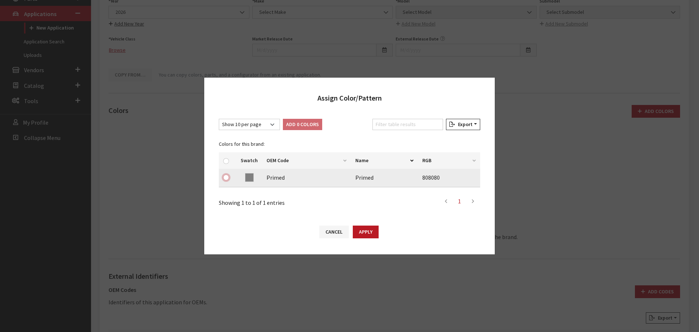
click at [224, 175] on input "checkbox" at bounding box center [226, 177] width 6 height 6
checkbox input "true"
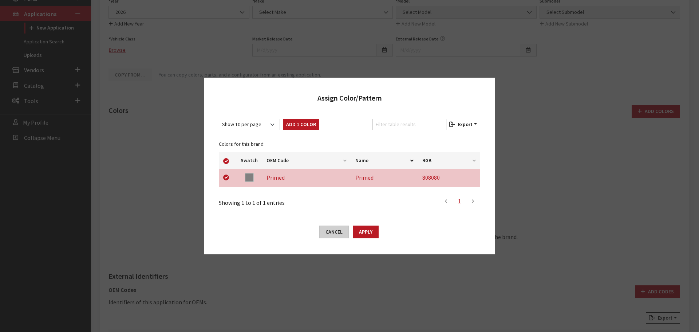
click at [342, 232] on button "Cancel" at bounding box center [333, 231] width 29 height 13
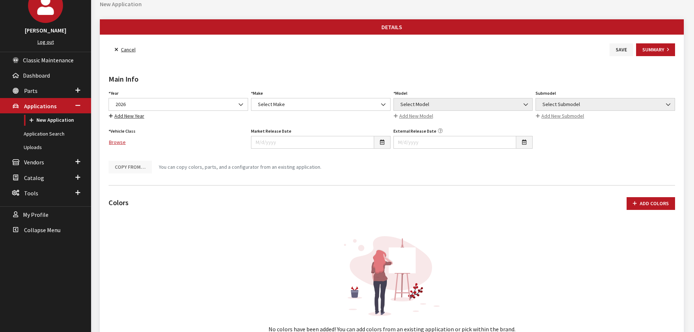
scroll to position [0, 0]
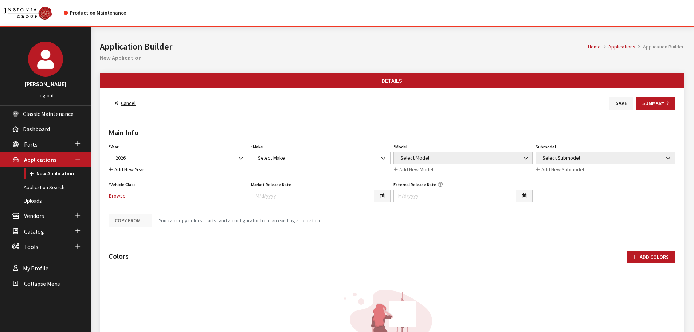
click at [55, 183] on link "Application Search" at bounding box center [45, 187] width 91 height 13
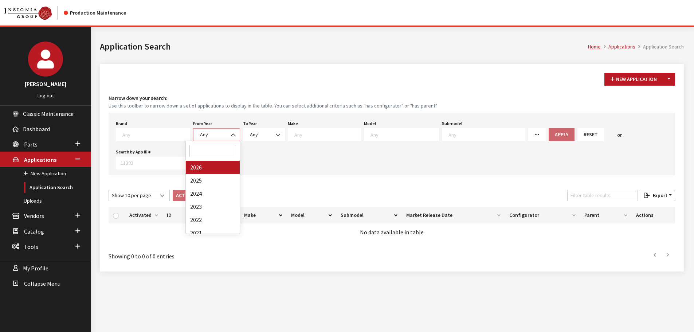
click at [202, 132] on span "Any" at bounding box center [216, 135] width 37 height 8
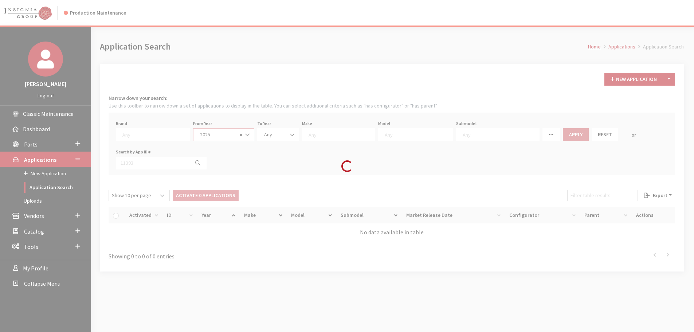
select select "2025"
select select
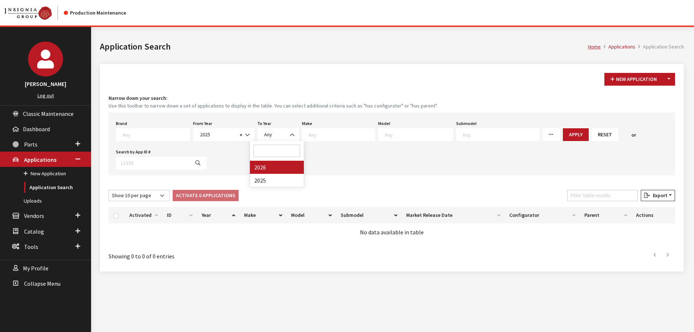
click at [271, 130] on span "Any" at bounding box center [278, 134] width 42 height 13
click at [272, 121] on div "To Year Any 2026 2025 Any" at bounding box center [278, 129] width 45 height 23
click at [275, 136] on span "Any" at bounding box center [278, 135] width 32 height 8
click at [358, 138] on span at bounding box center [338, 134] width 73 height 13
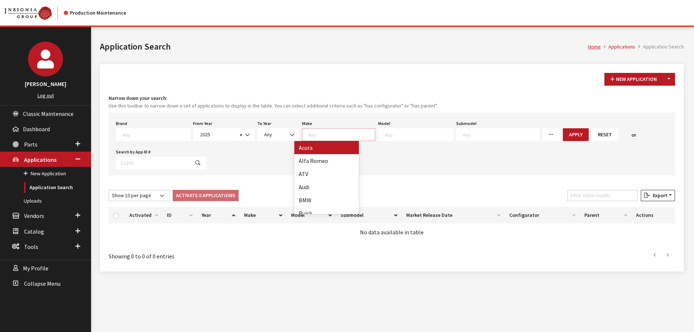
scroll to position [0, 0]
click at [333, 136] on textarea "Search" at bounding box center [341, 134] width 66 height 7
click at [328, 134] on textarea "Search" at bounding box center [341, 134] width 66 height 7
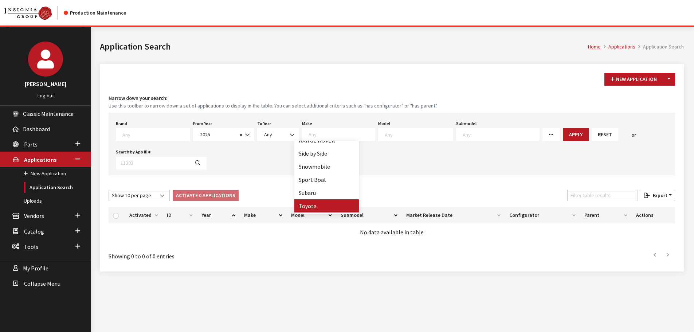
drag, startPoint x: 316, startPoint y: 199, endPoint x: 317, endPoint y: 204, distance: 5.1
select select "20"
select select
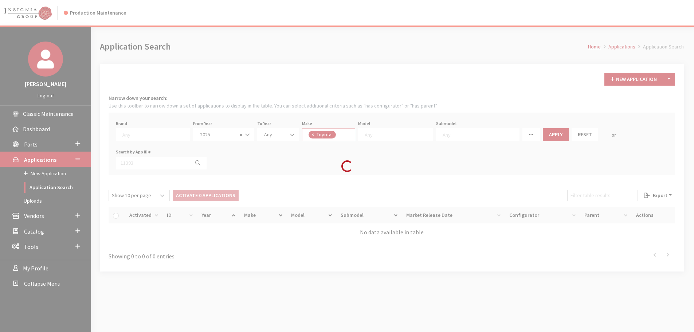
scroll to position [249, 0]
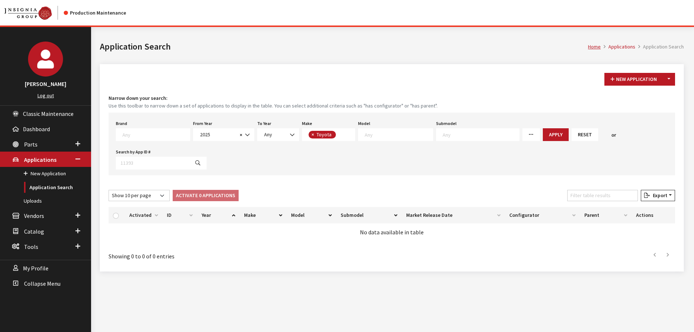
click at [377, 129] on span at bounding box center [395, 134] width 75 height 13
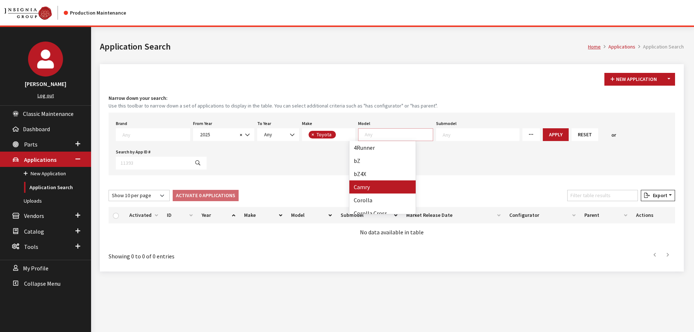
select select "236"
select select
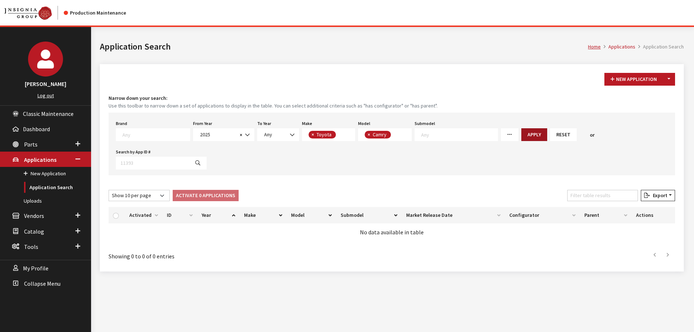
click at [521, 130] on button "Apply" at bounding box center [534, 134] width 26 height 13
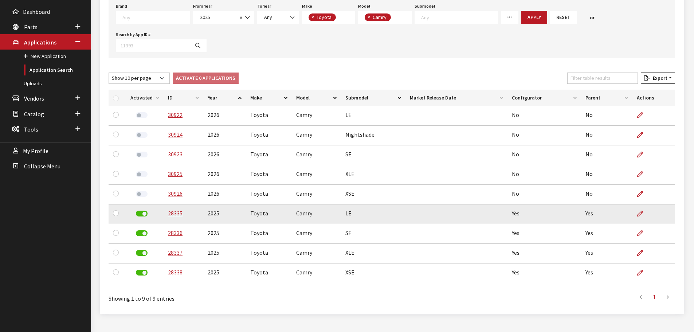
scroll to position [130, 0]
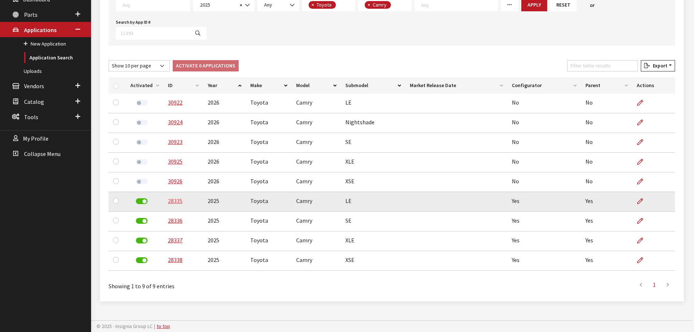
click at [176, 202] on link "28335" at bounding box center [175, 200] width 15 height 7
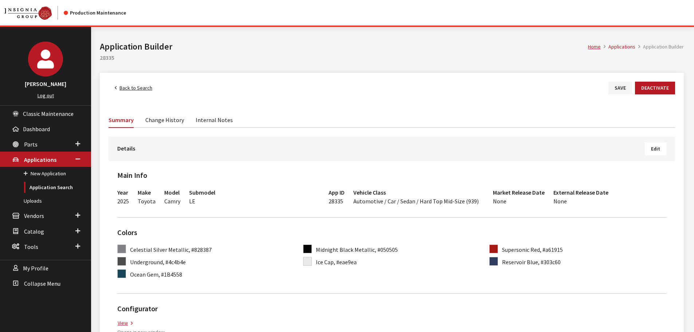
click at [146, 84] on link "Back to Search" at bounding box center [133, 88] width 50 height 13
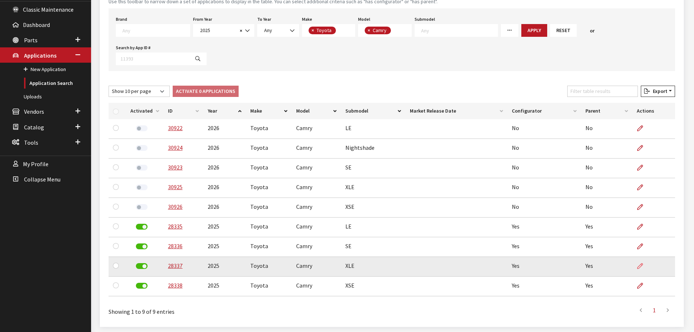
scroll to position [130, 0]
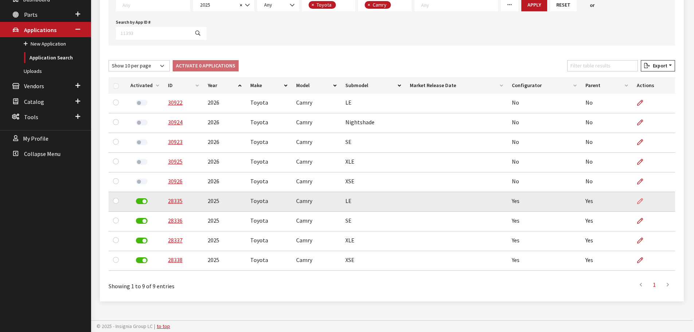
click at [640, 197] on link at bounding box center [642, 201] width 12 height 18
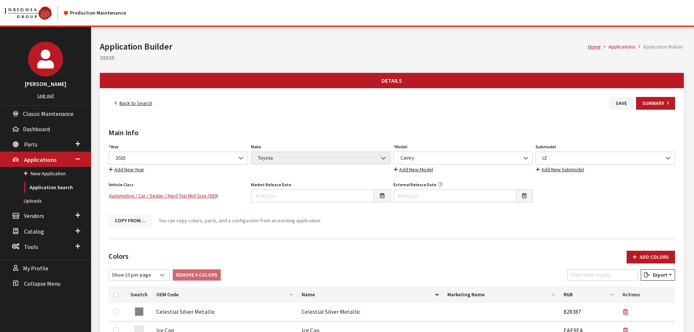
click at [116, 214] on button "Copy From…" at bounding box center [129, 220] width 43 height 13
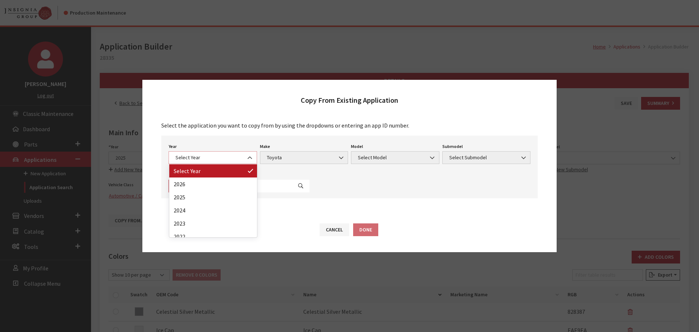
click at [187, 156] on span "Select Year" at bounding box center [212, 158] width 79 height 8
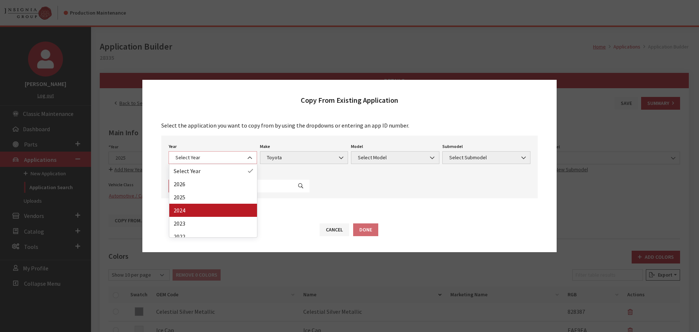
select select "42"
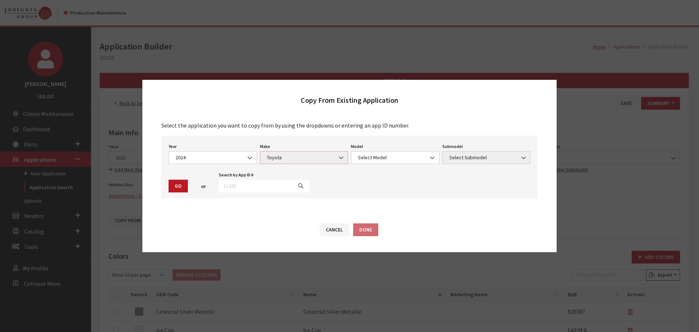
click at [291, 162] on span "Toyota" at bounding box center [304, 157] width 88 height 13
click at [289, 160] on span "Toyota" at bounding box center [304, 158] width 79 height 8
click at [388, 148] on div "Model Select Model 4Runner bZ4X Camry Corolla Corolla Cross Corolla Hatchback C…" at bounding box center [395, 152] width 91 height 23
click at [377, 165] on div "Year Select Year 2026 2025 2024 2023 2022 2021 2020 2019 2018 2017 2016 2015 20…" at bounding box center [349, 166] width 376 height 63
click at [381, 151] on span "Select Model" at bounding box center [395, 157] width 88 height 13
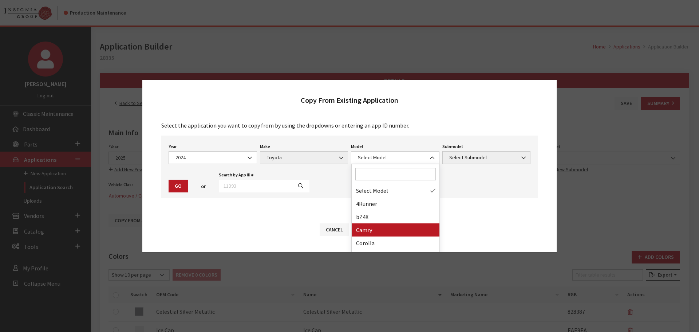
drag, startPoint x: 400, startPoint y: 228, endPoint x: 412, endPoint y: 220, distance: 14.6
select select "236"
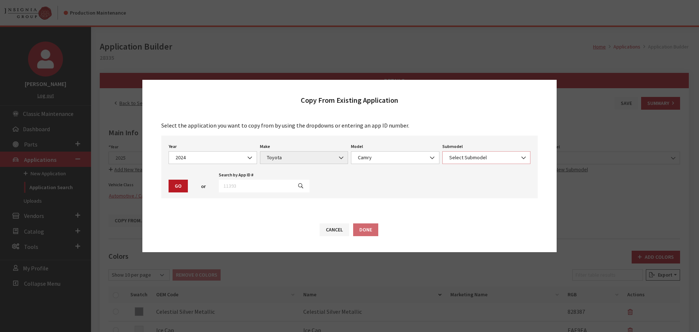
click at [484, 152] on span "Select Submodel" at bounding box center [486, 157] width 88 height 13
select select "354"
click at [185, 186] on button "Go" at bounding box center [178, 185] width 19 height 13
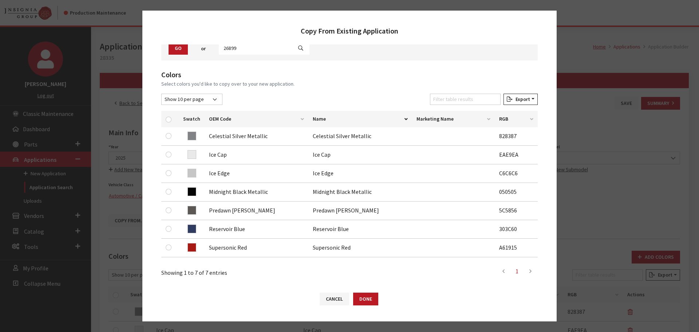
scroll to position [171, 0]
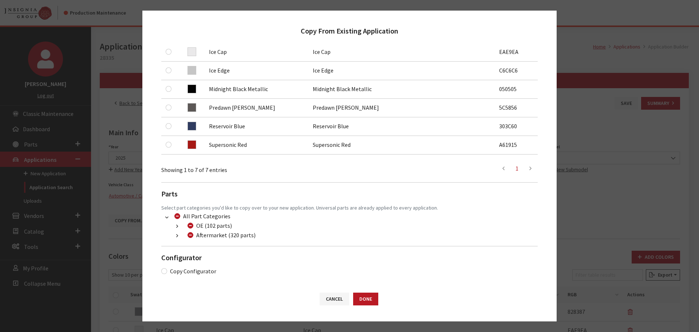
click at [177, 234] on icon "button" at bounding box center [177, 235] width 2 height 5
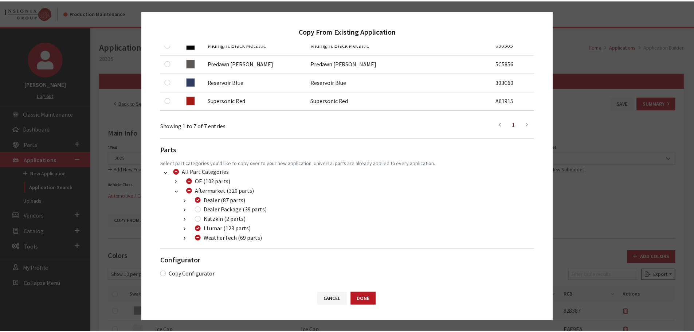
scroll to position [218, 0]
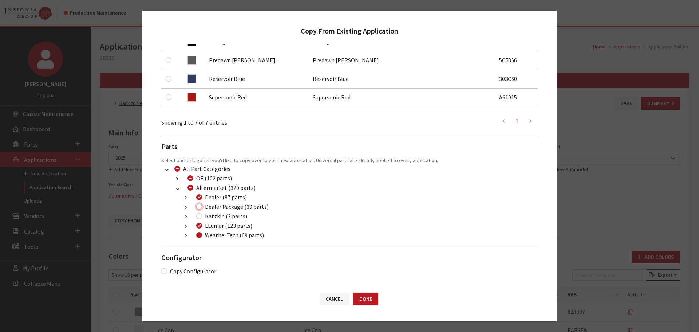
click at [198, 205] on input "Dealer Package (39 parts)" at bounding box center [199, 207] width 6 height 6
checkbox input "true"
click at [198, 237] on input "WeatherTech (69 parts)" at bounding box center [199, 235] width 6 height 6
checkbox input "false"
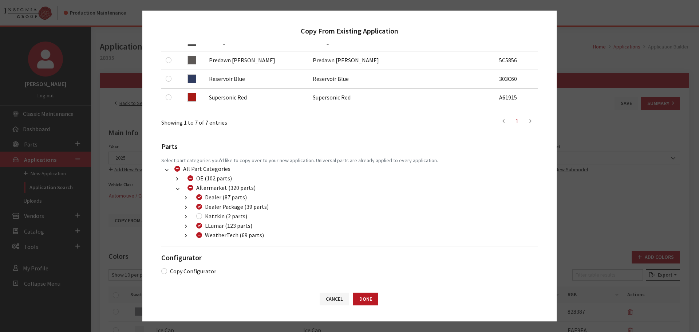
click at [178, 178] on icon "button" at bounding box center [177, 179] width 2 height 5
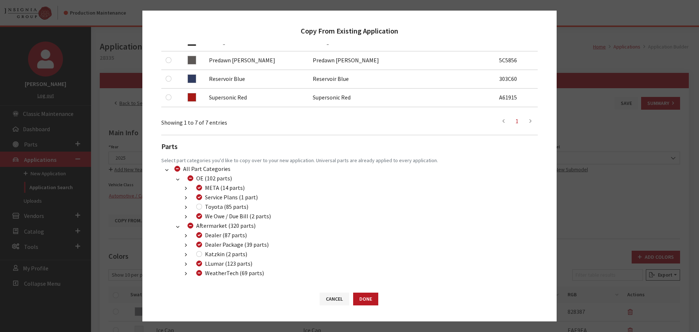
click at [176, 181] on button "button" at bounding box center [177, 179] width 14 height 8
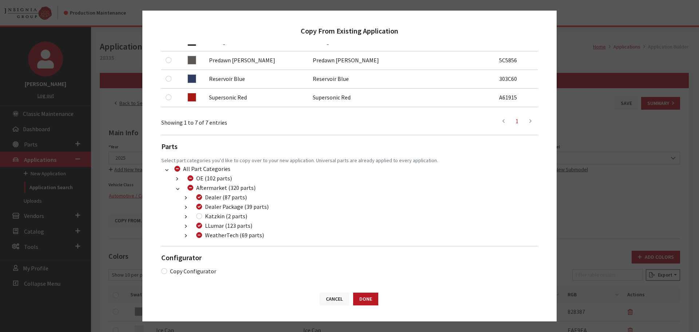
click at [330, 301] on button "Cancel" at bounding box center [334, 298] width 29 height 13
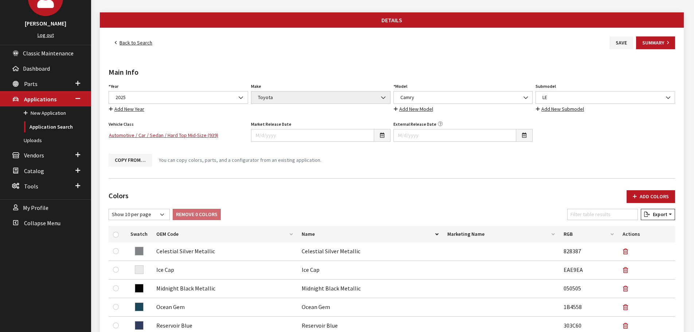
scroll to position [0, 0]
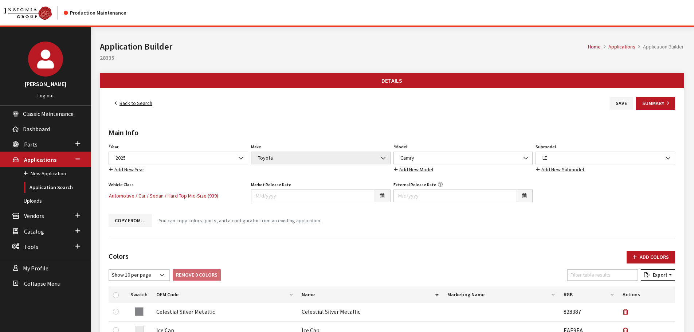
click at [134, 102] on link "Back to Search" at bounding box center [133, 103] width 50 height 13
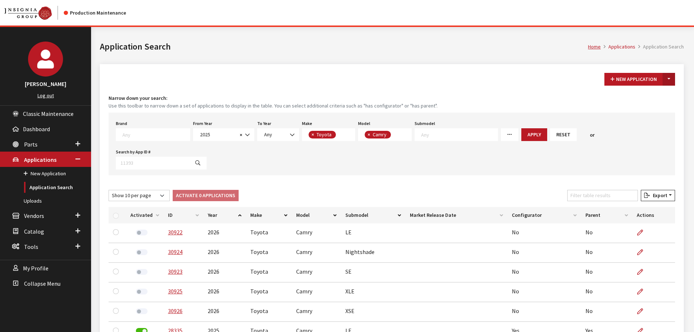
scroll to position [5, 0]
click at [626, 78] on button "New Application" at bounding box center [633, 79] width 59 height 13
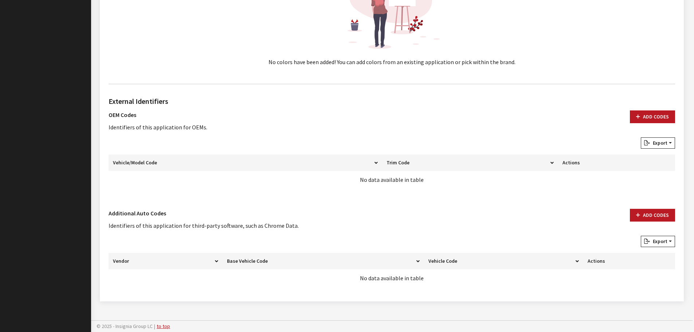
scroll to position [320, 0]
click at [645, 115] on button "Add Codes" at bounding box center [651, 116] width 45 height 13
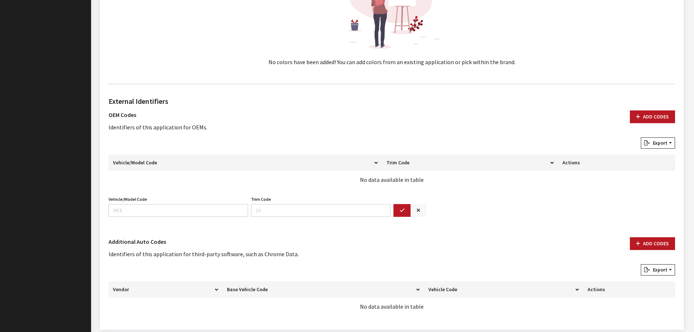
click at [422, 214] on button "button" at bounding box center [418, 210] width 16 height 13
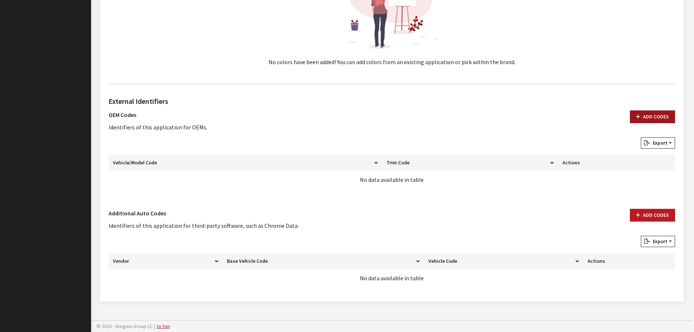
click at [652, 117] on button "Add Codes" at bounding box center [651, 116] width 45 height 13
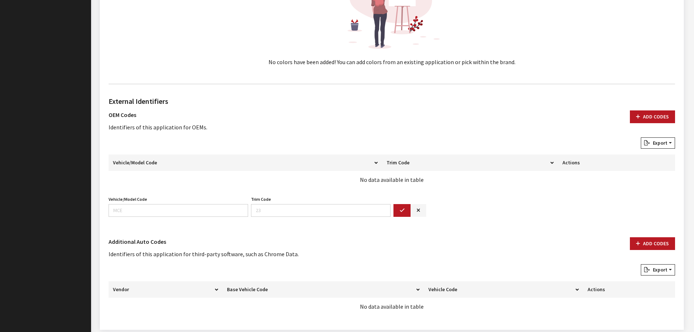
drag, startPoint x: 411, startPoint y: 213, endPoint x: 416, endPoint y: 210, distance: 6.1
click at [412, 212] on button "button" at bounding box center [418, 210] width 16 height 13
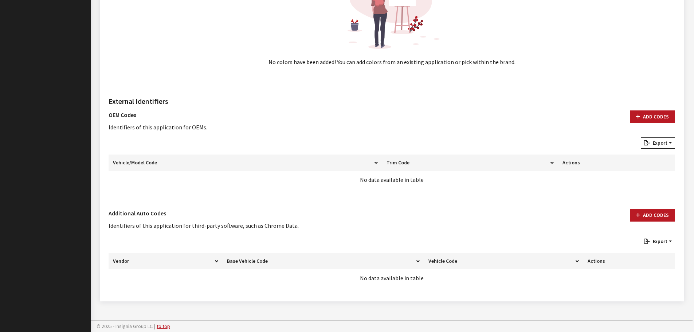
click at [416, 210] on div "Additional Auto Codes Identifiers of this application for third-party software,…" at bounding box center [391, 222] width 575 height 27
click at [641, 217] on button "Add Codes" at bounding box center [651, 215] width 45 height 13
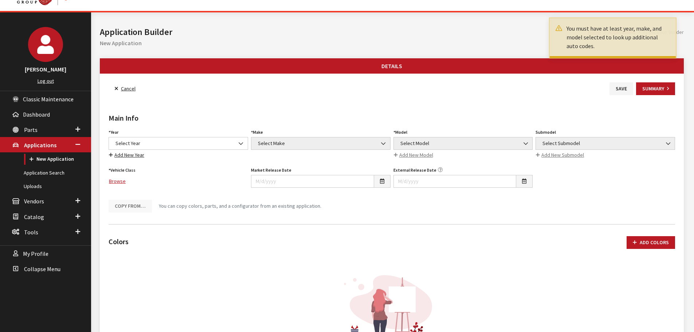
scroll to position [0, 0]
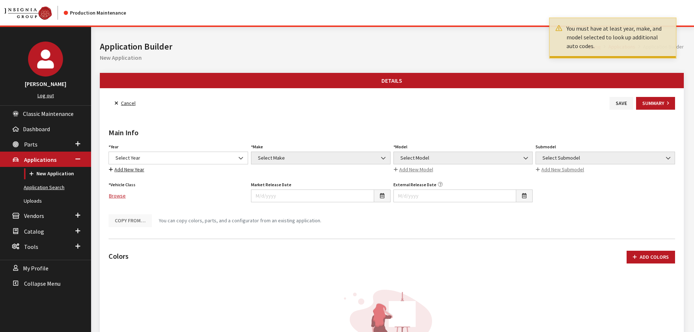
click at [48, 183] on link "Application Search" at bounding box center [45, 187] width 91 height 13
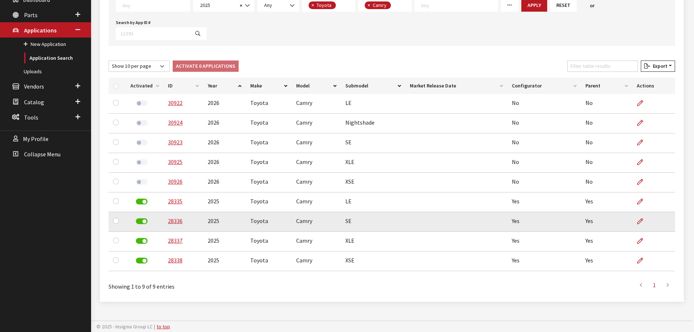
scroll to position [130, 0]
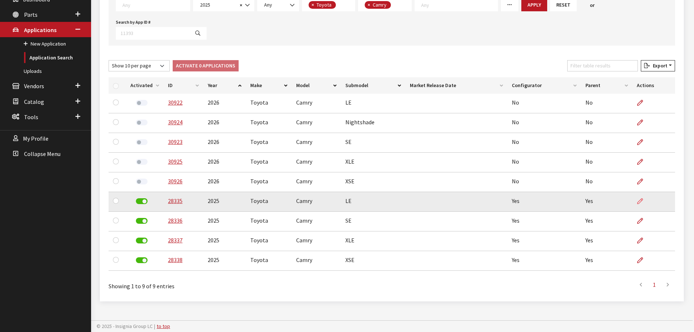
click at [640, 200] on icon at bounding box center [640, 201] width 6 height 6
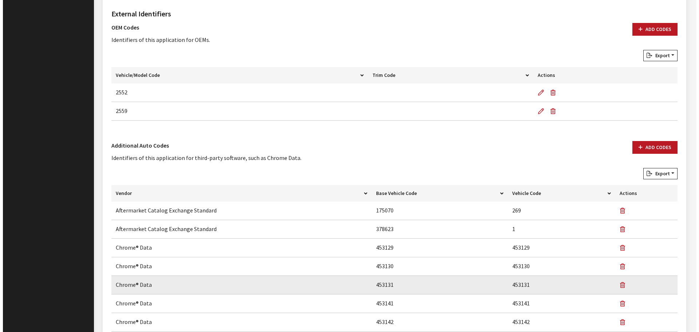
scroll to position [602, 0]
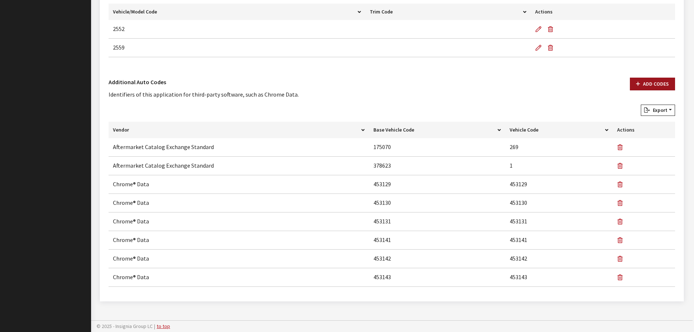
click at [646, 83] on button "Add Codes" at bounding box center [651, 84] width 45 height 13
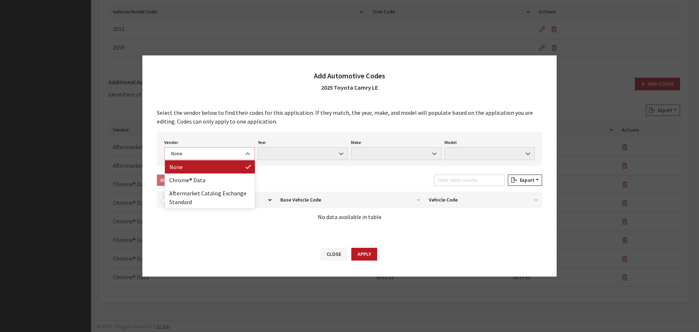
click at [224, 156] on span "None" at bounding box center [209, 154] width 81 height 8
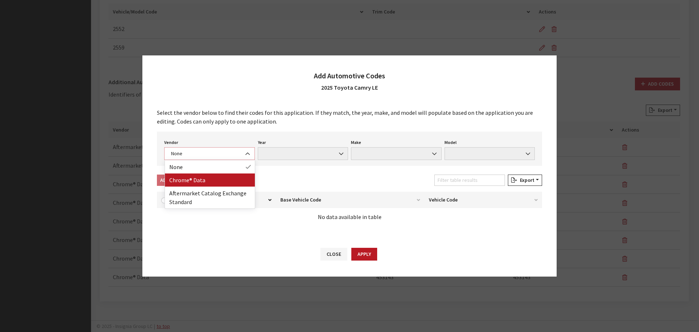
select select "4"
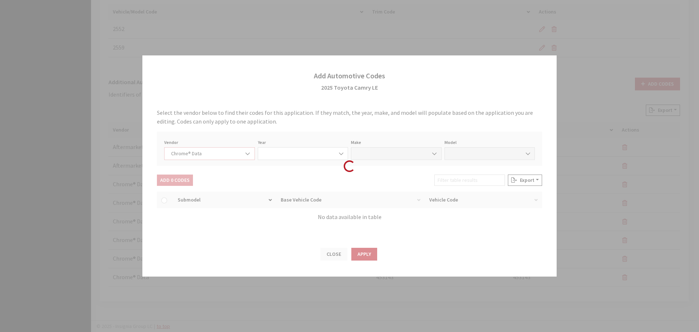
select select "2025"
select select "39"
select select "53074"
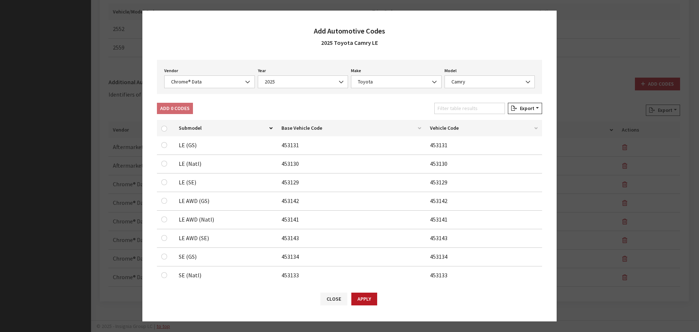
scroll to position [0, 0]
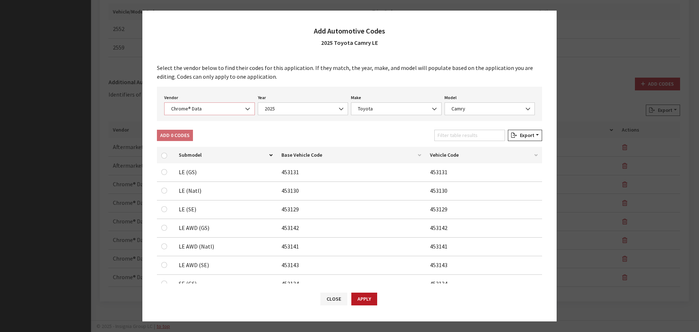
click at [197, 105] on span "Chrome® Data" at bounding box center [209, 109] width 81 height 8
select select "2"
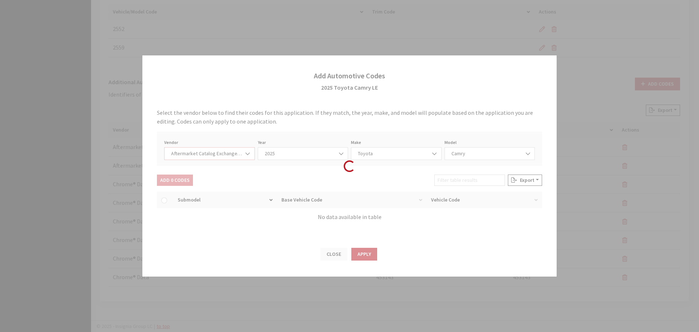
select select "2025"
select select "76"
select select "1011"
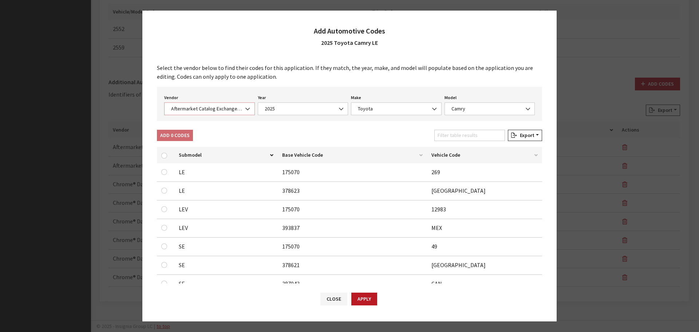
click at [245, 105] on b at bounding box center [245, 105] width 0 height 0
click at [230, 102] on div "Vendor None Chrome® Data Aftermarket Catalog Exchange Standard Aftermarket Cata…" at bounding box center [210, 103] width 94 height 23
click at [230, 102] on span "Aftermarket Catalog Exchange Standard" at bounding box center [209, 108] width 91 height 13
drag, startPoint x: 229, startPoint y: 103, endPoint x: 224, endPoint y: 103, distance: 5.8
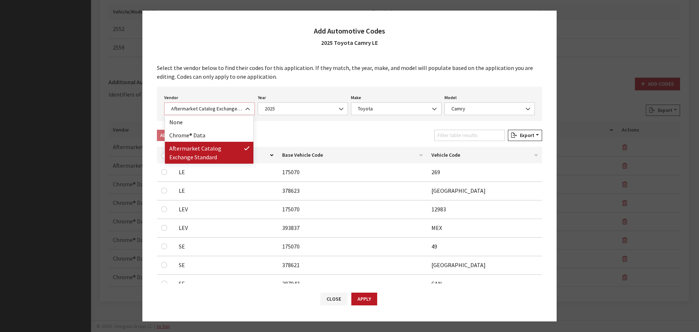
click at [228, 103] on span "Aftermarket Catalog Exchange Standard" at bounding box center [209, 108] width 91 height 13
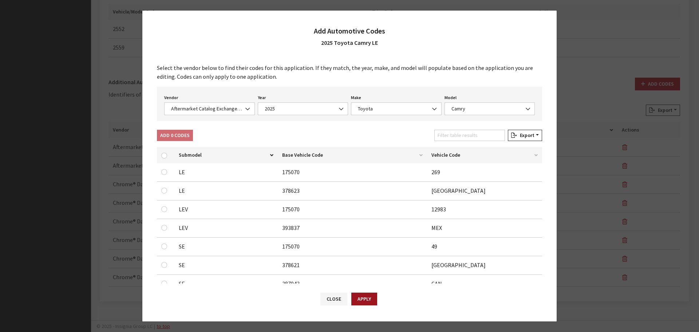
click at [369, 304] on button "Apply" at bounding box center [364, 298] width 26 height 13
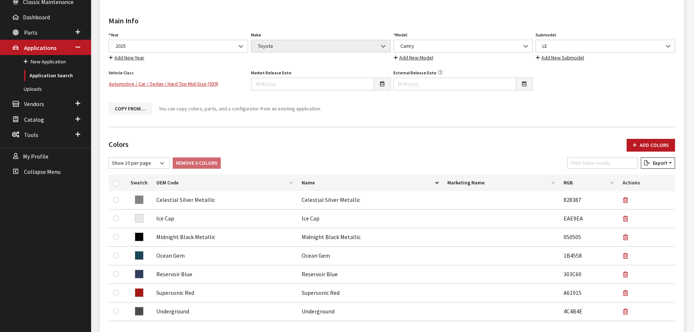
scroll to position [20, 0]
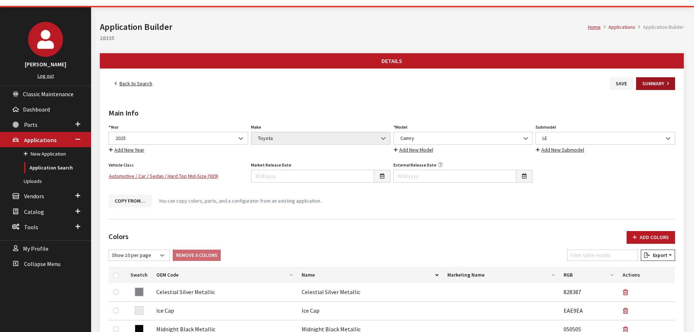
click at [649, 85] on button "Summary" at bounding box center [655, 83] width 39 height 13
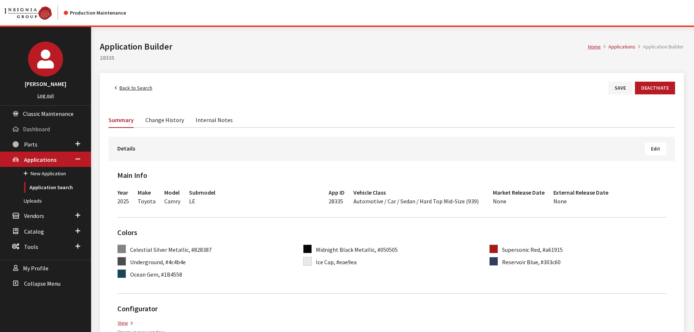
click at [28, 135] on link "Dashboard" at bounding box center [45, 128] width 91 height 15
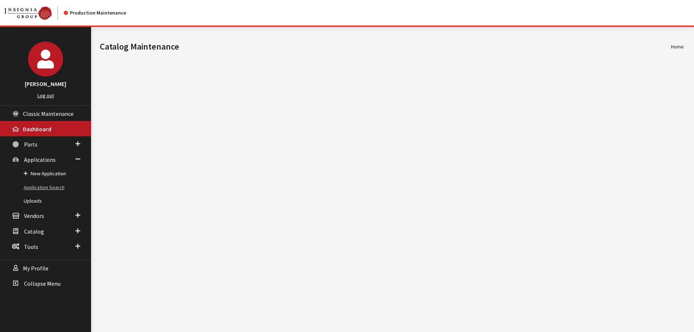
click at [43, 186] on link "Application Search" at bounding box center [45, 187] width 91 height 13
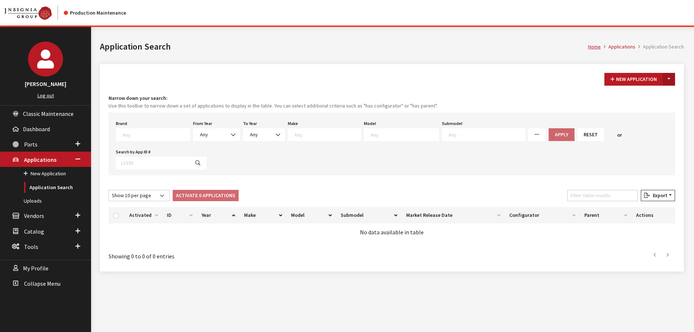
click at [674, 80] on button "Toggle Dropdown" at bounding box center [668, 79] width 12 height 13
click at [663, 95] on button "New From Existing..." at bounding box center [643, 94] width 63 height 13
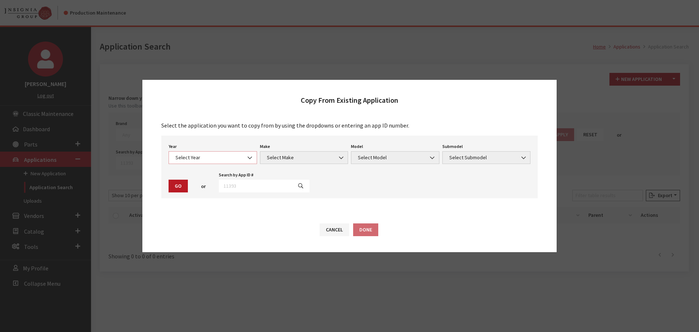
click at [195, 158] on span "Select Year" at bounding box center [212, 158] width 79 height 8
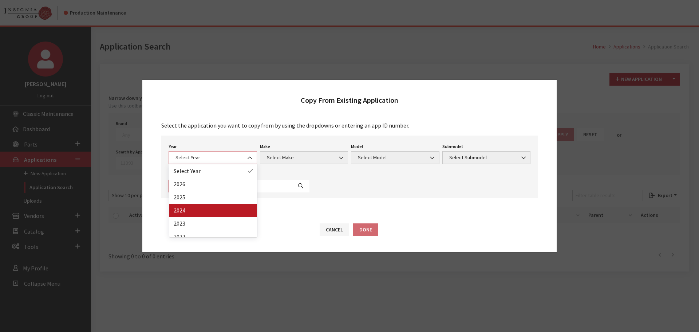
select select "42"
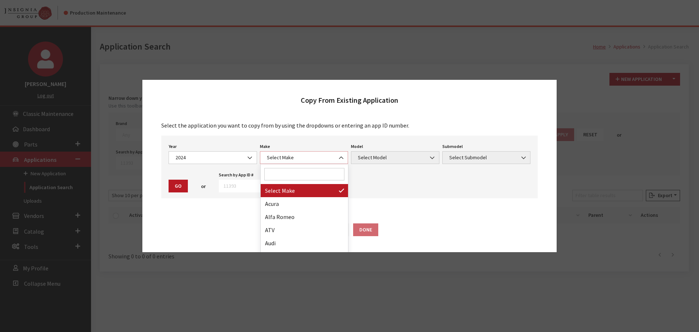
click at [320, 155] on span "Select Make" at bounding box center [304, 158] width 79 height 8
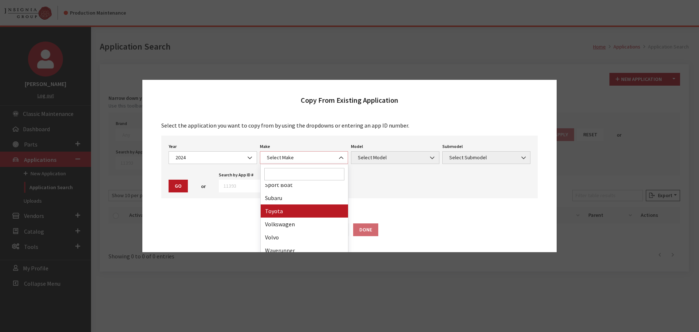
select select "20"
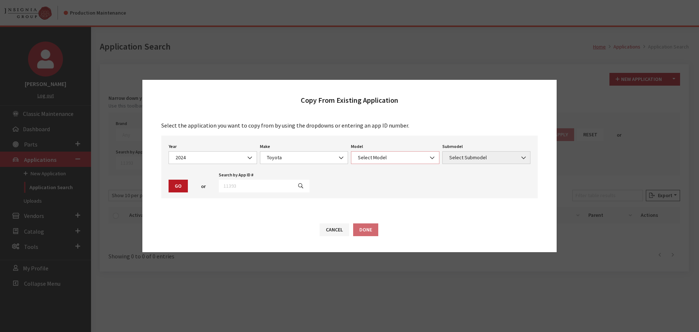
click at [390, 159] on span "Select Model" at bounding box center [395, 158] width 79 height 8
select select "236"
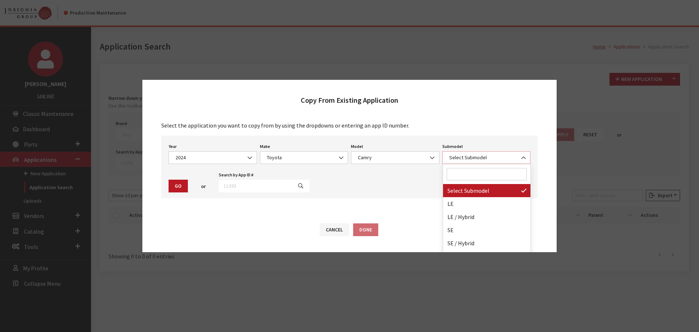
drag, startPoint x: 482, startPoint y: 154, endPoint x: 478, endPoint y: 178, distance: 24.1
click at [482, 154] on span "Select Submodel" at bounding box center [486, 158] width 79 height 8
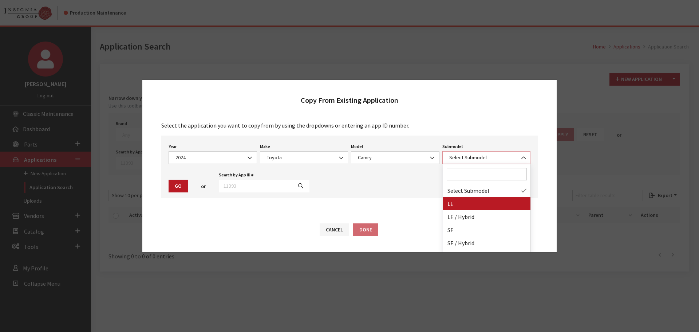
select select "354"
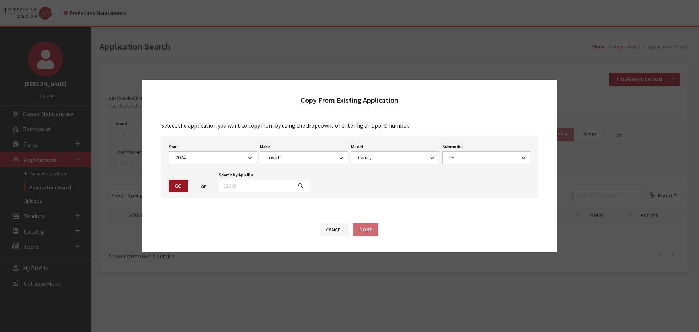
click at [175, 179] on div "Year Select Year [DATE] 2025 2024 2023 2022 2021 2020 2019 2018 2017 2016 2015 …" at bounding box center [349, 166] width 376 height 63
click at [166, 181] on div "Year Select Year [DATE] 2025 2024 2023 2022 2021 2020 2019 2018 2017 2016 2015 …" at bounding box center [349, 166] width 376 height 63
click at [175, 186] on button "Go" at bounding box center [178, 185] width 19 height 13
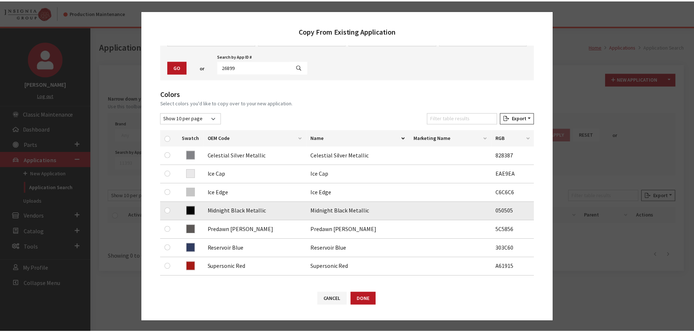
scroll to position [36, 0]
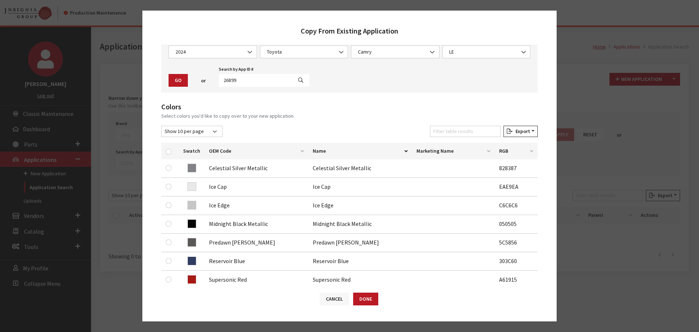
click at [337, 296] on button "Cancel" at bounding box center [334, 298] width 29 height 13
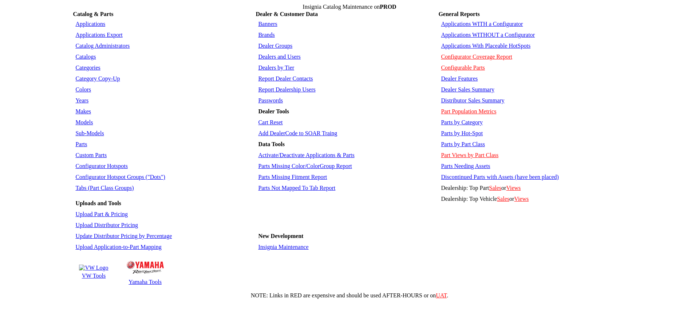
click at [78, 86] on link "Colors" at bounding box center [83, 89] width 16 height 6
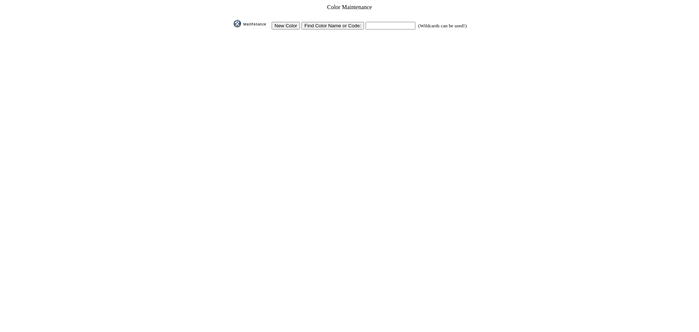
click at [294, 22] on input "New Color" at bounding box center [286, 26] width 28 height 8
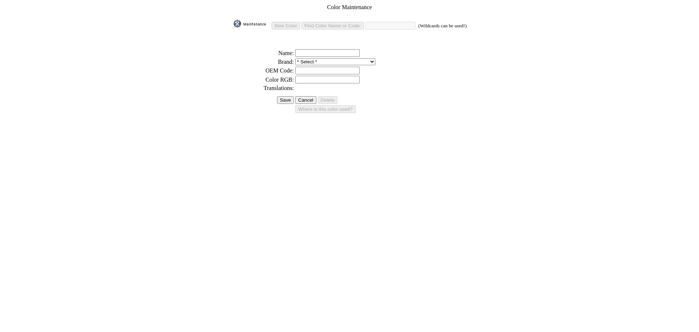
click at [259, 22] on img at bounding box center [252, 23] width 36 height 7
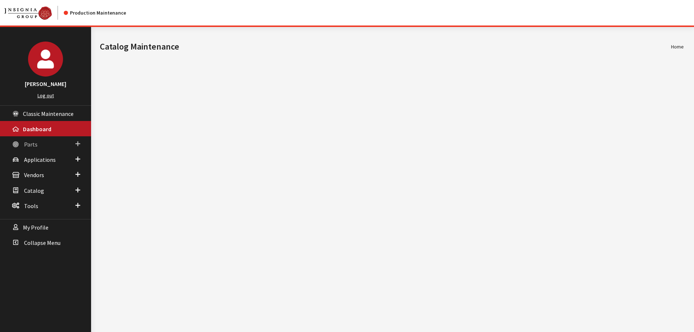
drag, startPoint x: 0, startPoint y: 0, endPoint x: 47, endPoint y: 143, distance: 151.0
click at [48, 143] on link "Parts" at bounding box center [45, 143] width 91 height 15
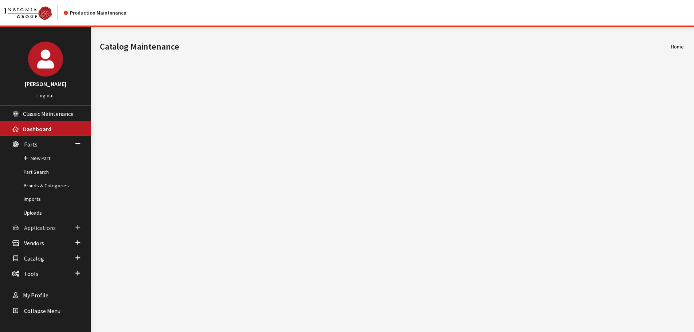
click at [44, 225] on span "Applications" at bounding box center [40, 227] width 32 height 7
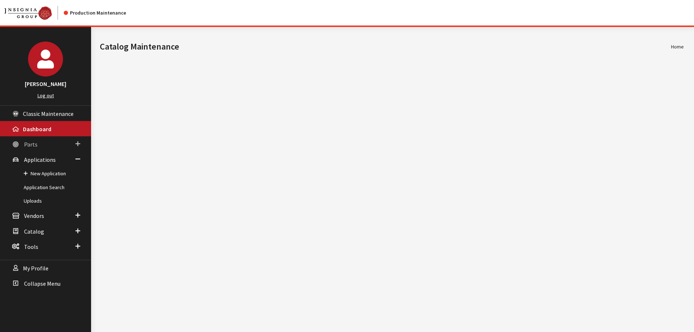
click at [42, 147] on link "Parts" at bounding box center [45, 143] width 91 height 15
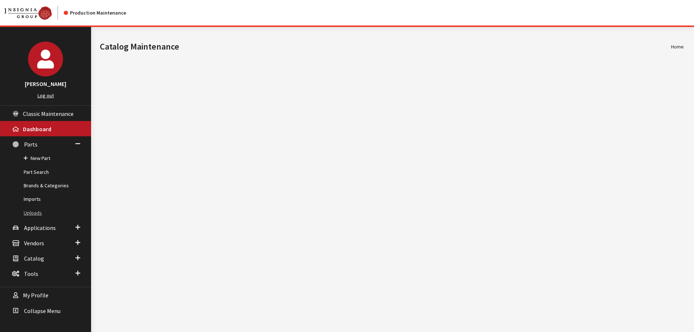
click at [32, 210] on link "Uploads" at bounding box center [45, 212] width 91 height 13
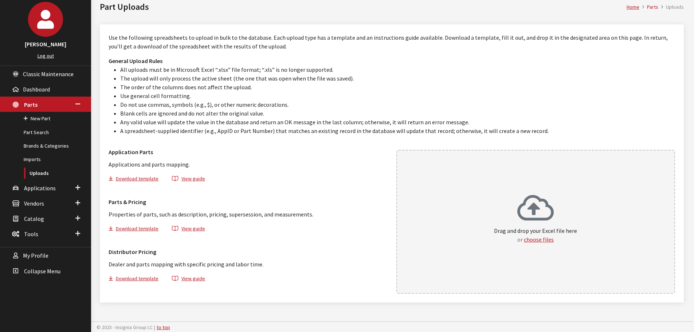
scroll to position [41, 0]
click at [134, 178] on button "Download template" at bounding box center [136, 178] width 56 height 11
click at [41, 168] on link "Uploads" at bounding box center [45, 171] width 91 height 13
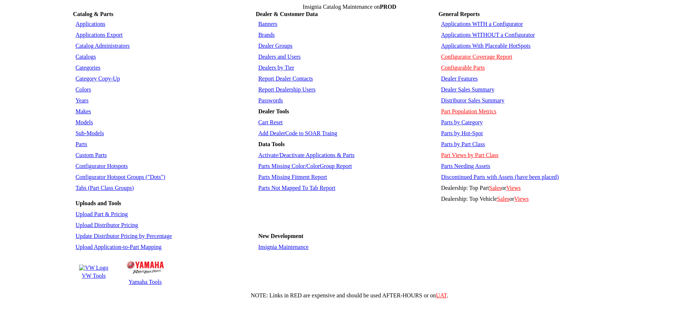
click at [77, 86] on link "Colors" at bounding box center [83, 89] width 16 height 6
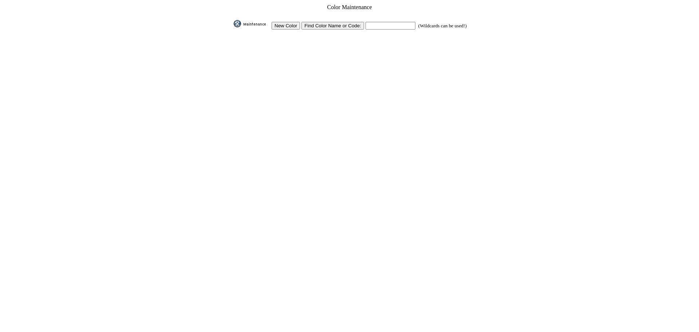
click at [364, 27] on table "Color Maintenance New Color Find Color Name or Code: (Wildcards can be used!)" at bounding box center [349, 26] width 237 height 47
click at [380, 23] on input "text" at bounding box center [391, 26] width 50 height 8
drag, startPoint x: 386, startPoint y: 13, endPoint x: 383, endPoint y: 25, distance: 13.3
click at [386, 13] on td at bounding box center [349, 15] width 235 height 7
click at [382, 22] on input "text" at bounding box center [391, 26] width 50 height 8
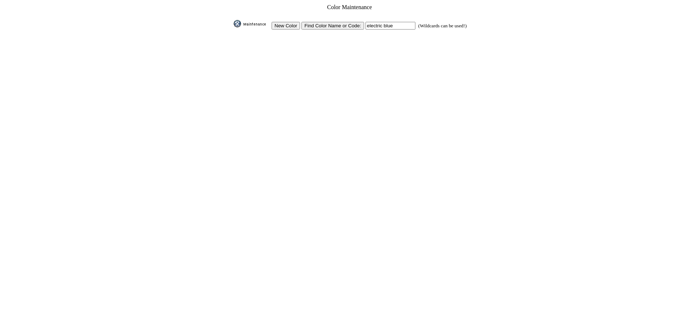
type input "electric blue"
click at [232, 27] on input "image" at bounding box center [232, 27] width 0 height 0
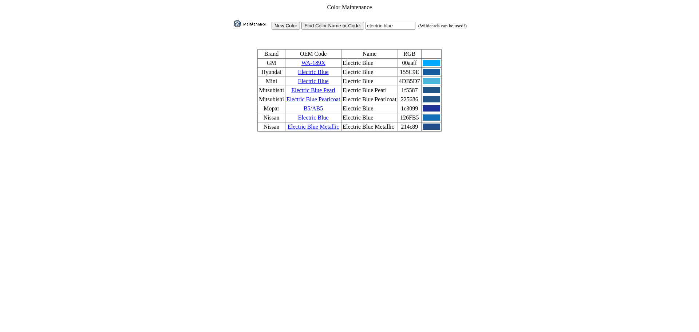
click at [310, 122] on td "Electric Blue Metallic" at bounding box center [313, 126] width 56 height 9
click at [310, 123] on link "Electric Blue Metallic" at bounding box center [313, 126] width 51 height 6
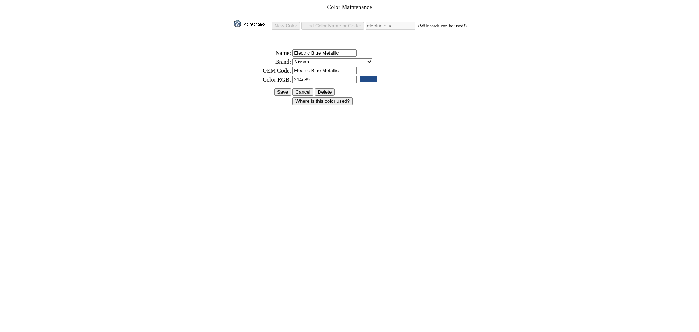
click at [277, 91] on input "Save" at bounding box center [282, 92] width 17 height 8
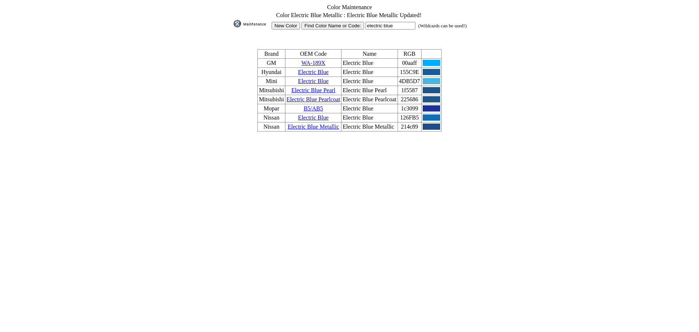
click at [304, 123] on link "Electric Blue Metallic" at bounding box center [313, 126] width 51 height 6
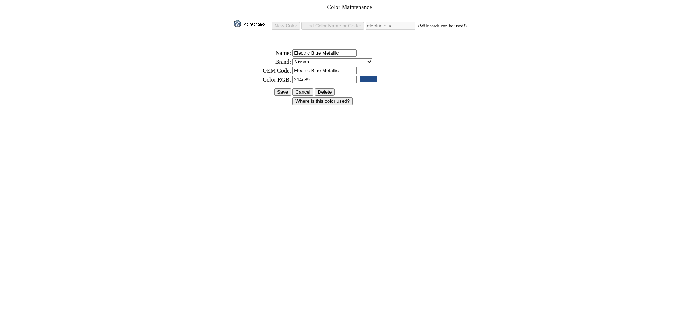
click at [258, 20] on img at bounding box center [252, 23] width 36 height 7
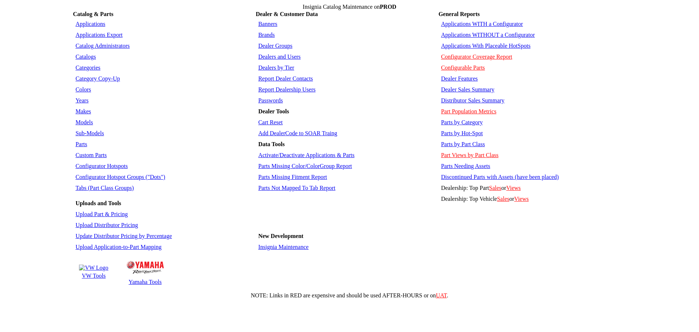
click at [82, 74] on td "Category Copy-Up" at bounding box center [164, 79] width 181 height 10
click at [89, 86] on link "Colors" at bounding box center [83, 89] width 16 height 6
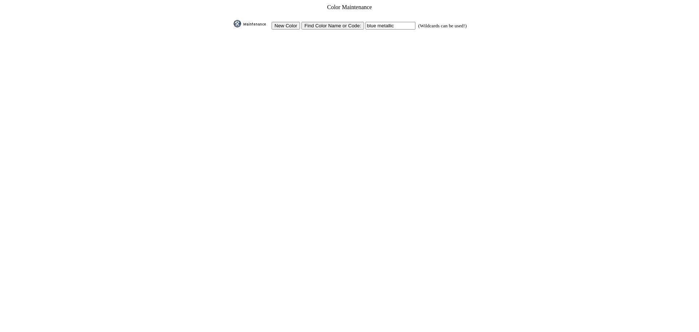
type input "blue metallic"
click at [232, 27] on input "image" at bounding box center [232, 27] width 0 height 0
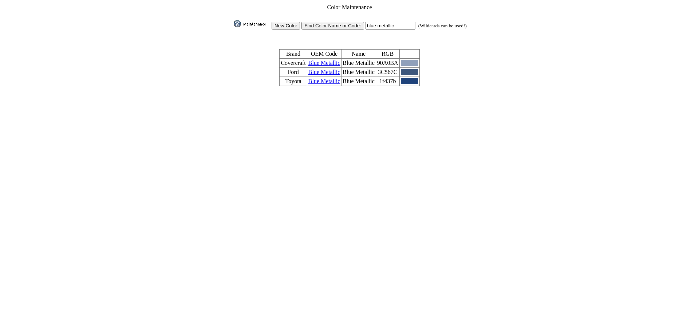
click at [387, 23] on input "blue metallic" at bounding box center [391, 26] width 50 height 8
type input "electric"
click at [232, 27] on input "image" at bounding box center [232, 27] width 0 height 0
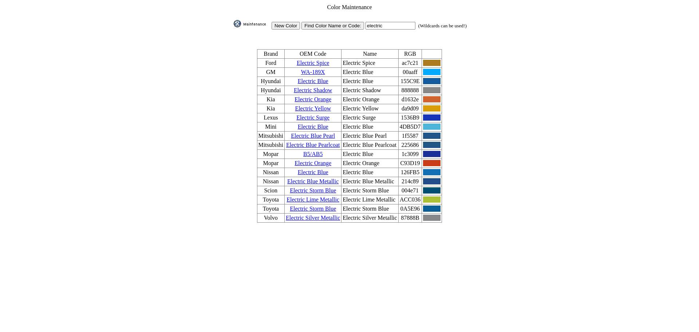
click at [311, 178] on link "Electric Blue Metallic" at bounding box center [312, 181] width 51 height 6
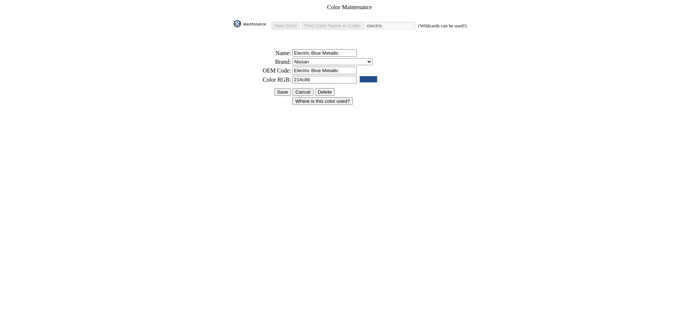
click at [283, 90] on input "Save" at bounding box center [282, 92] width 17 height 8
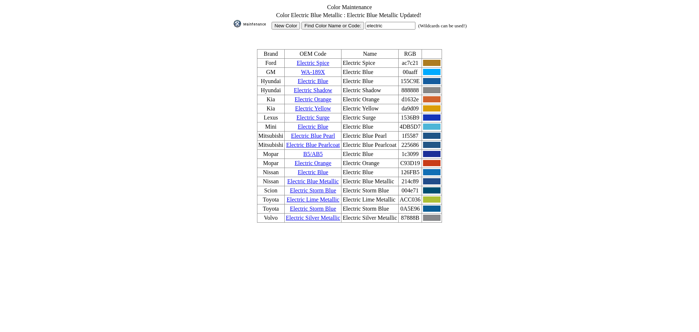
drag, startPoint x: 616, startPoint y: 91, endPoint x: 631, endPoint y: 51, distance: 42.1
click at [624, 65] on form "Color Maintenance Color Electric Blue Metallic : Electric Blue Metallic Updated…" at bounding box center [349, 113] width 693 height 221
